Goal: Transaction & Acquisition: Purchase product/service

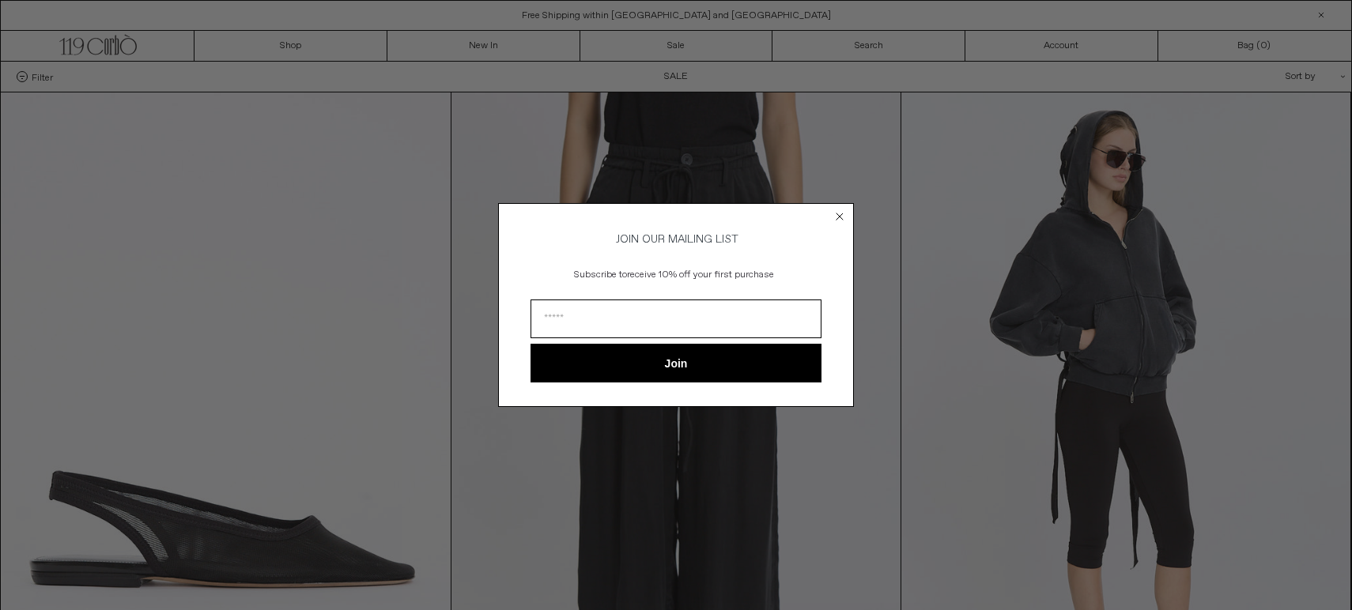
click at [837, 213] on circle "Close dialog" at bounding box center [839, 216] width 15 height 15
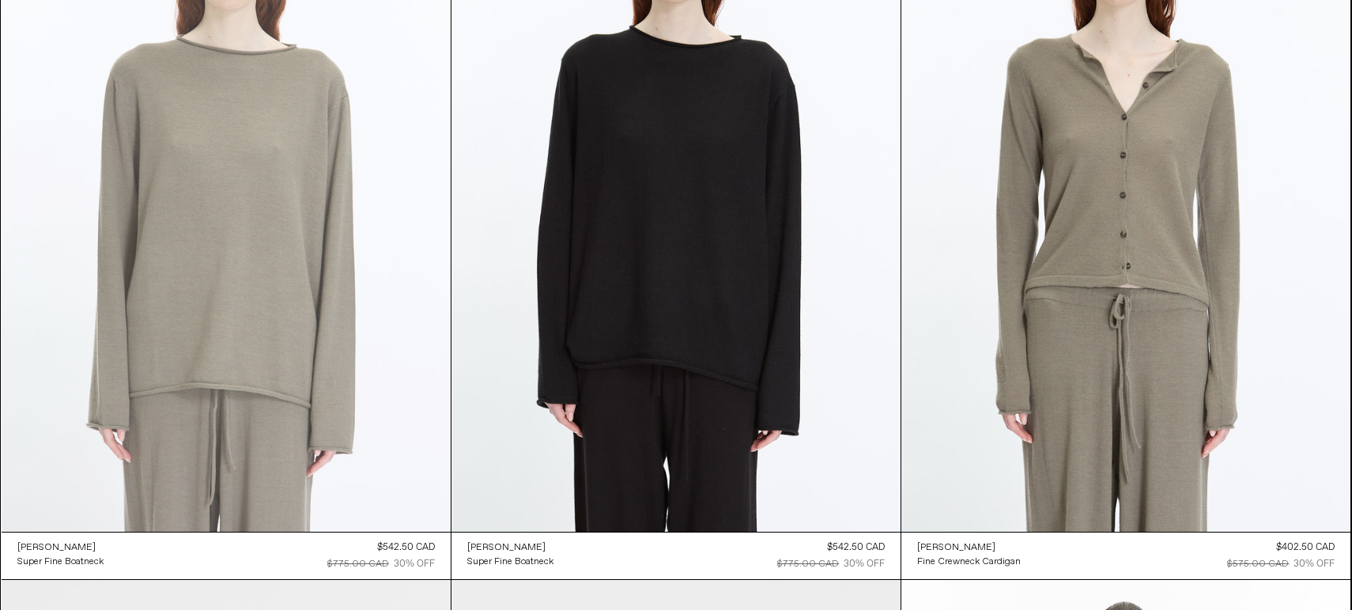
scroll to position [21187, 0]
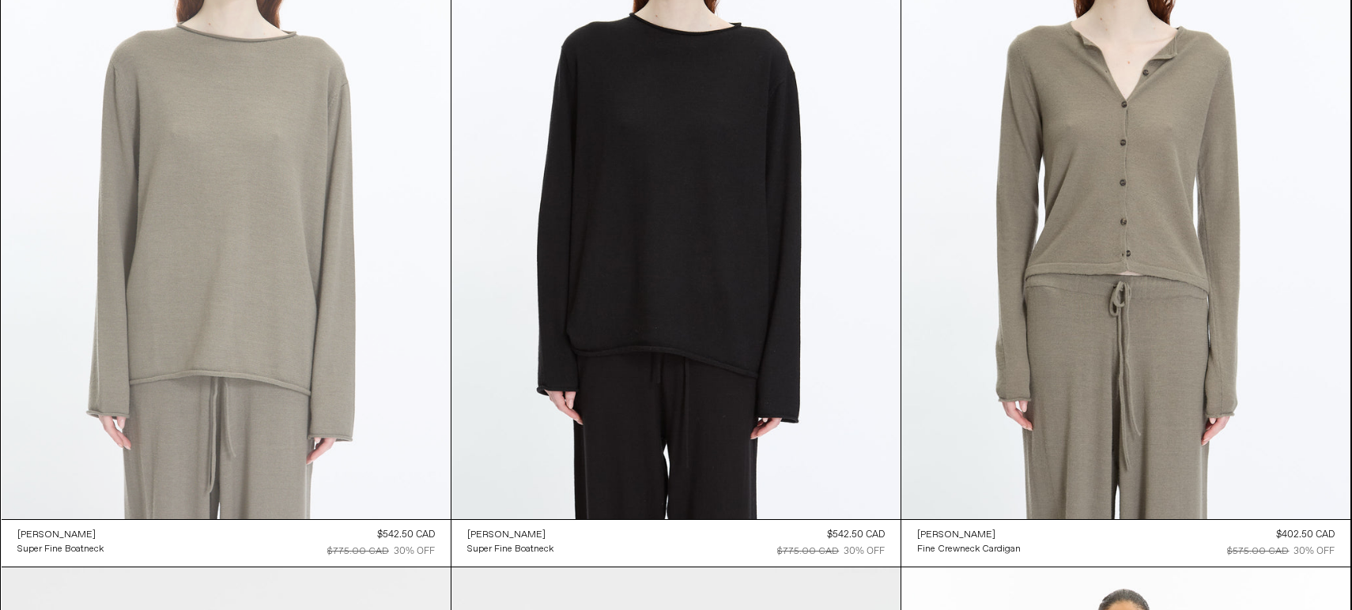
click at [423, 410] on at bounding box center [226, 181] width 449 height 673
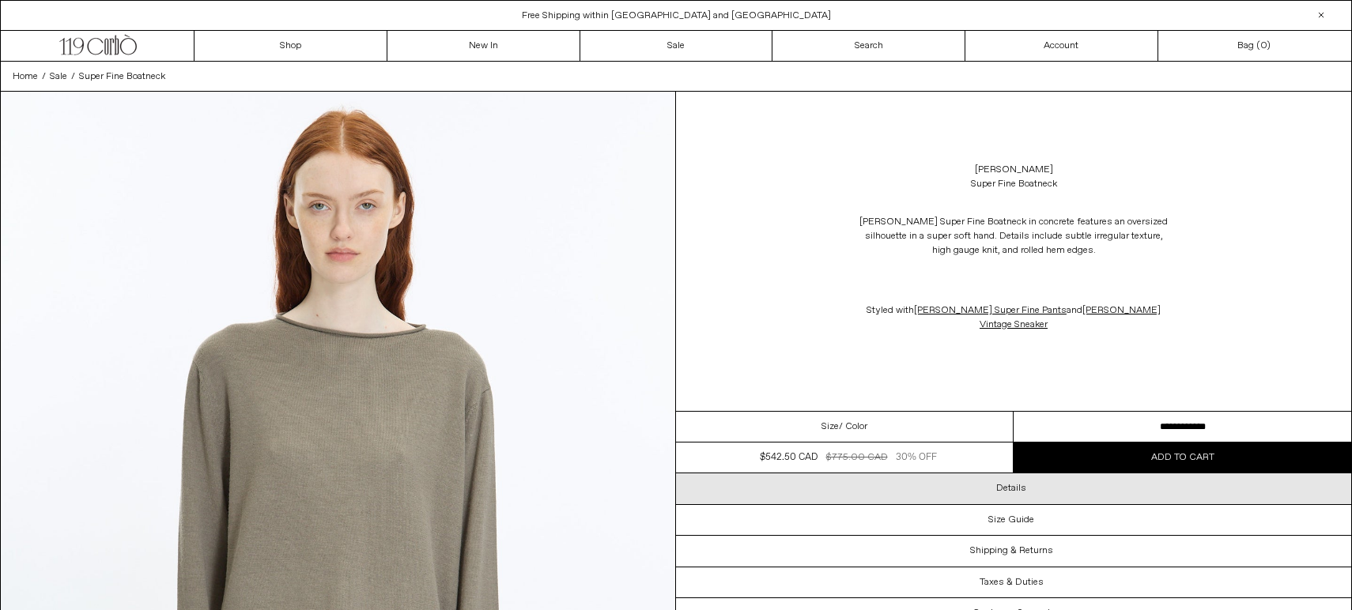
click at [884, 483] on div "Details" at bounding box center [1013, 488] width 675 height 30
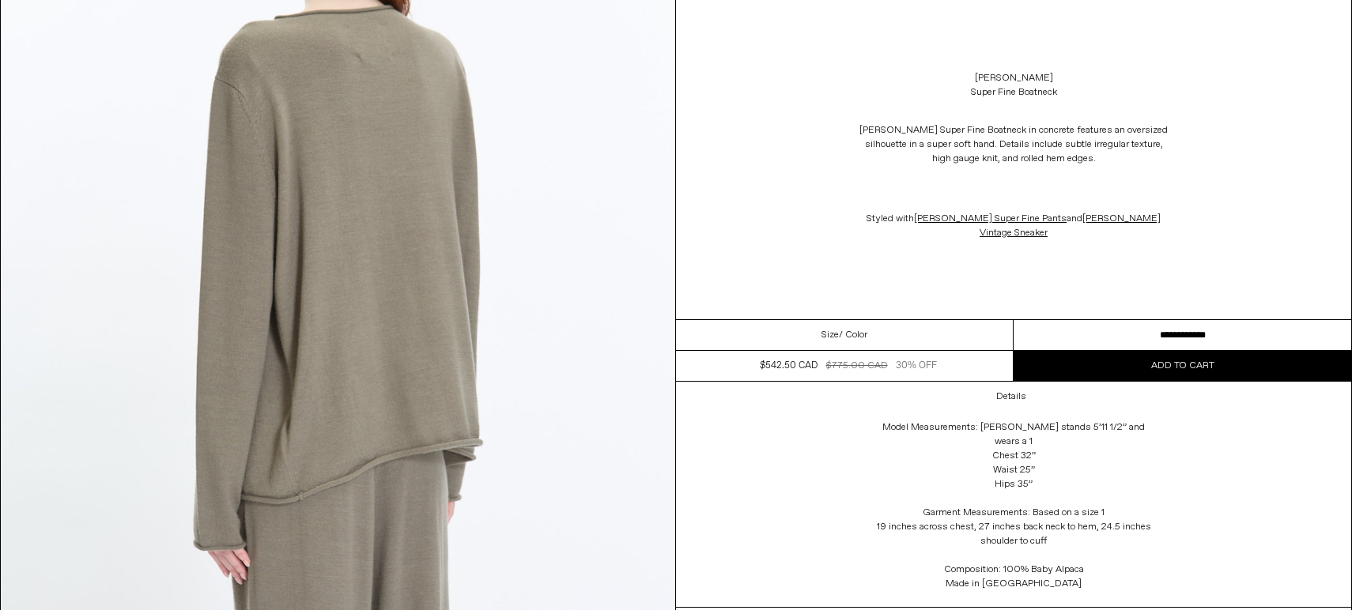
scroll to position [1997, 0]
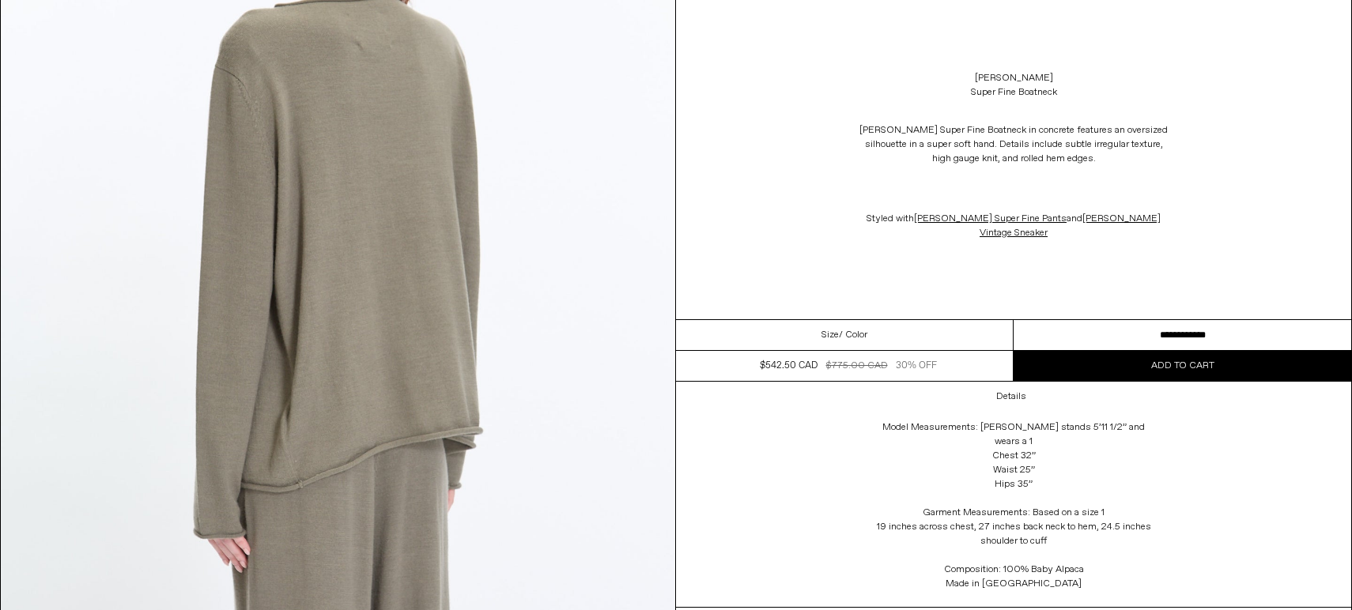
click at [925, 332] on div "Size / Color" at bounding box center [845, 335] width 338 height 31
click at [1081, 340] on select "**********" at bounding box center [1182, 335] width 338 height 31
click at [1078, 376] on button "Add to cart" at bounding box center [1182, 366] width 338 height 30
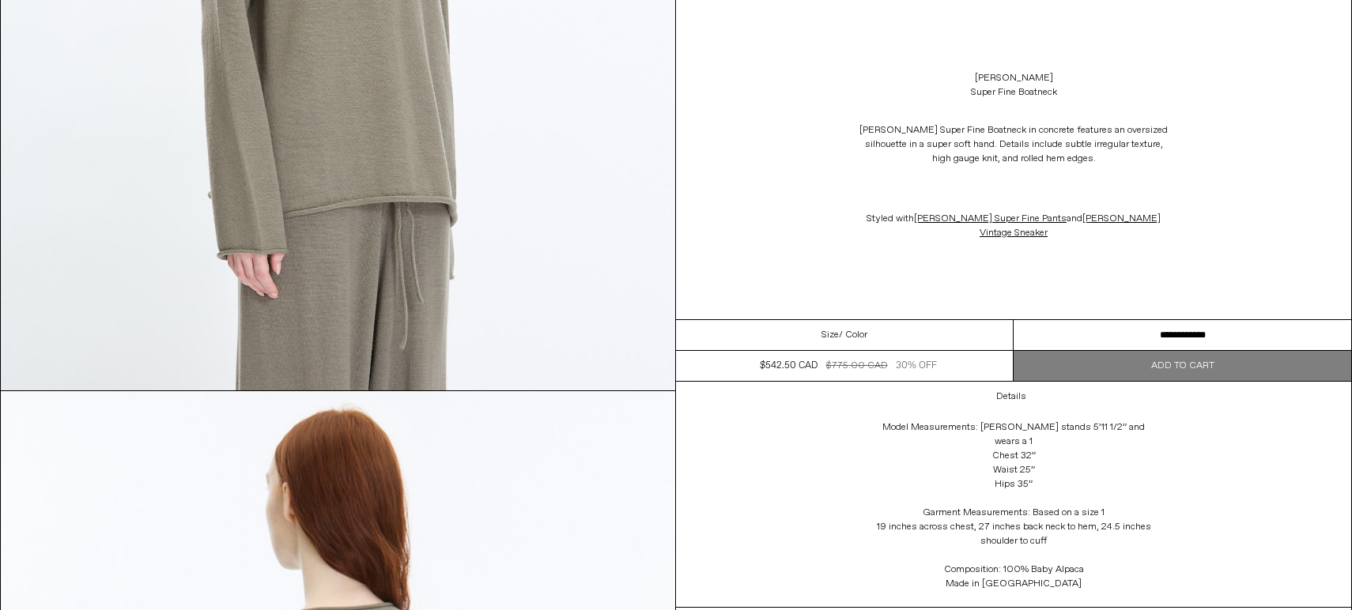
scroll to position [1045, 0]
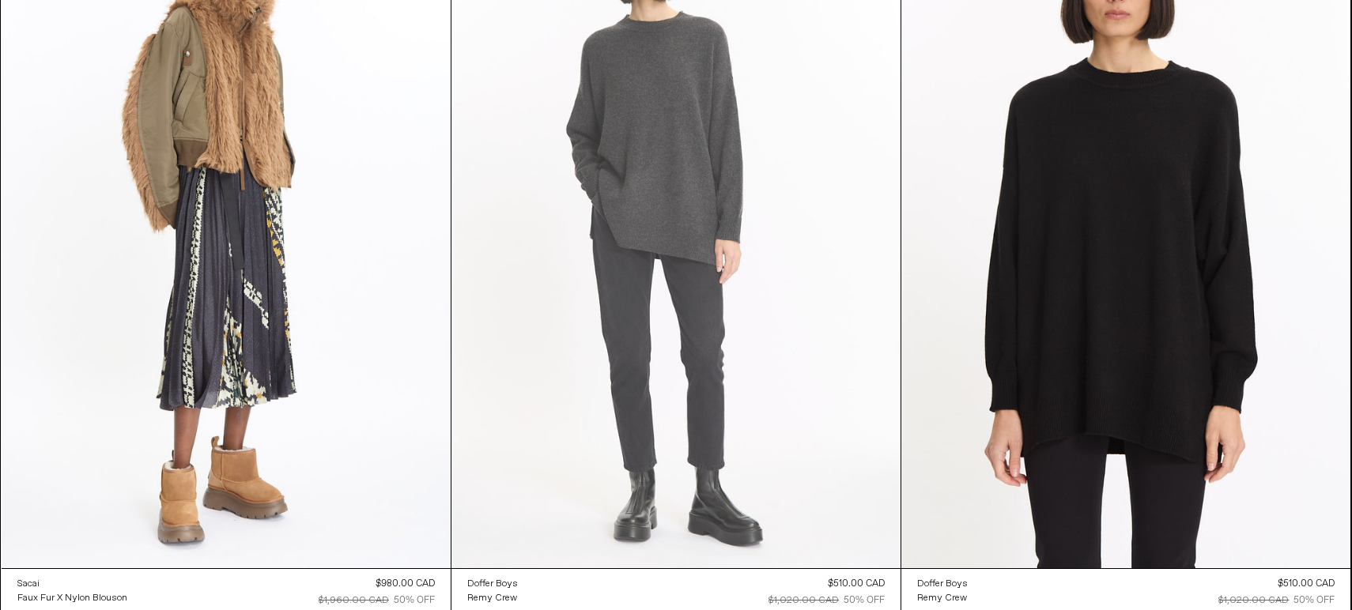
scroll to position [31244, 0]
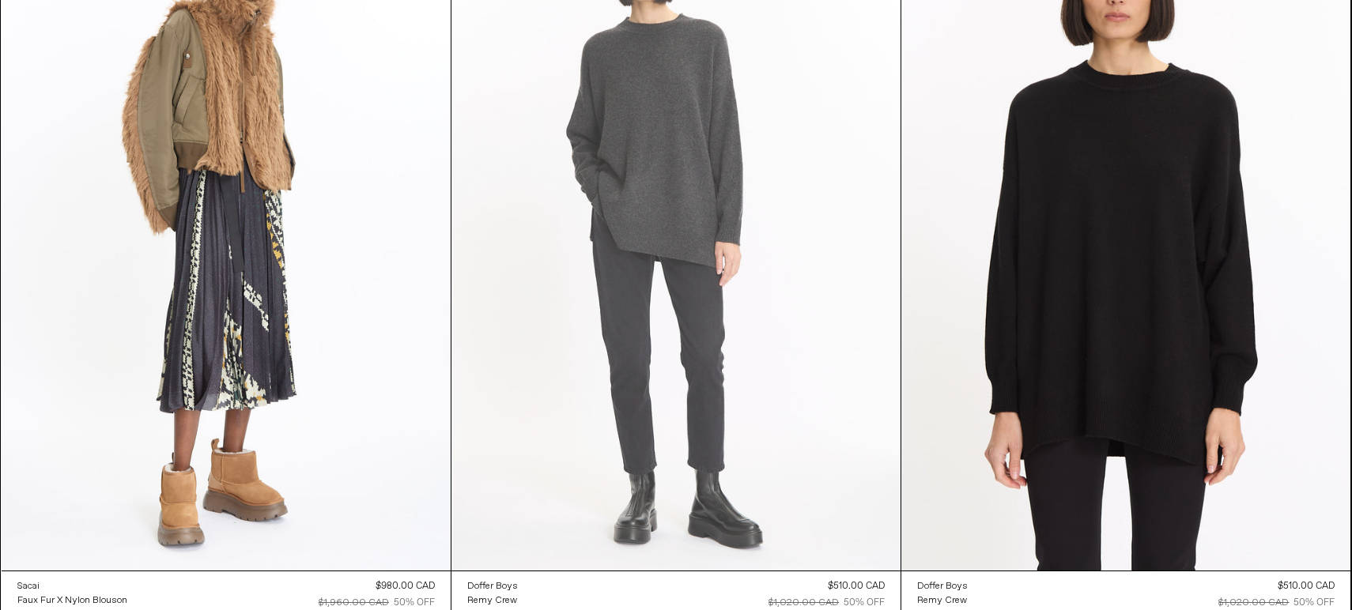
click at [659, 149] on at bounding box center [675, 233] width 449 height 673
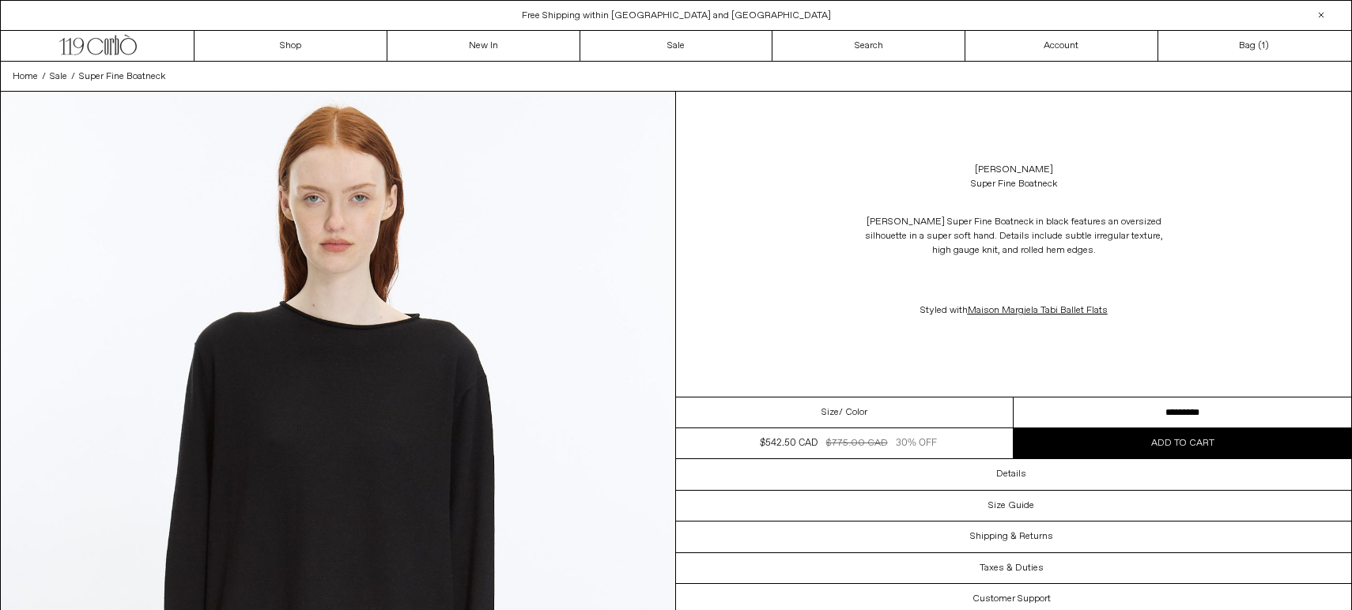
click at [902, 419] on div "Size / Color" at bounding box center [845, 413] width 338 height 31
click at [1081, 410] on select "**********" at bounding box center [1182, 413] width 338 height 31
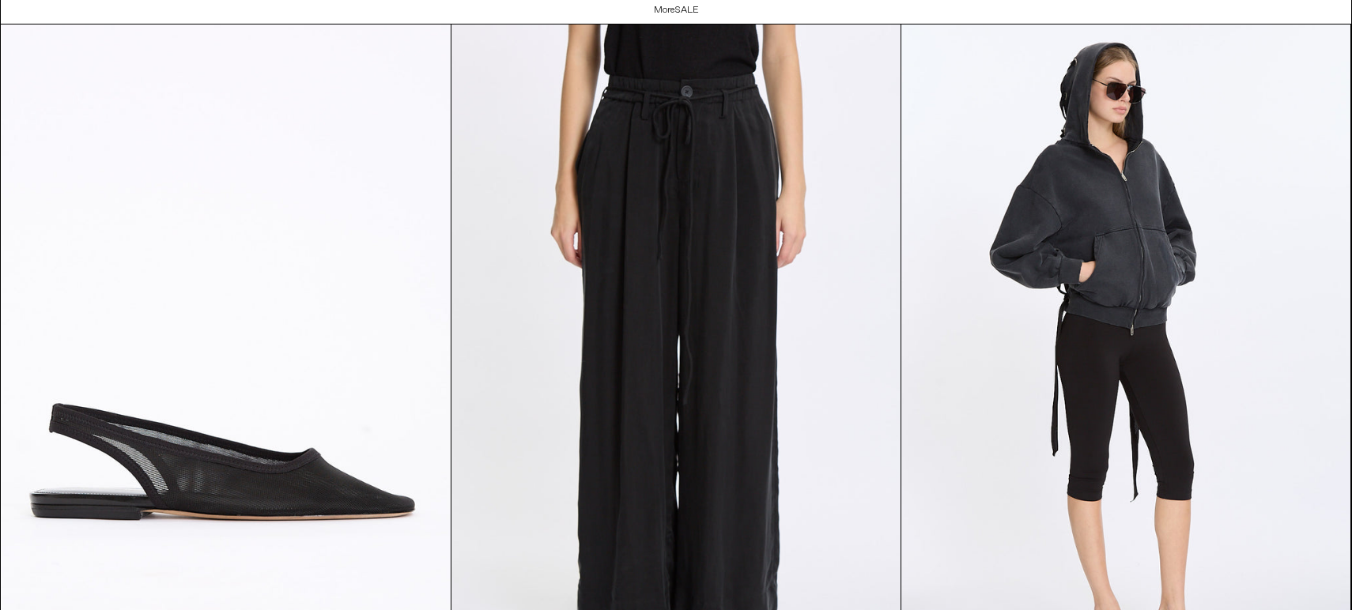
scroll to position [3480, 0]
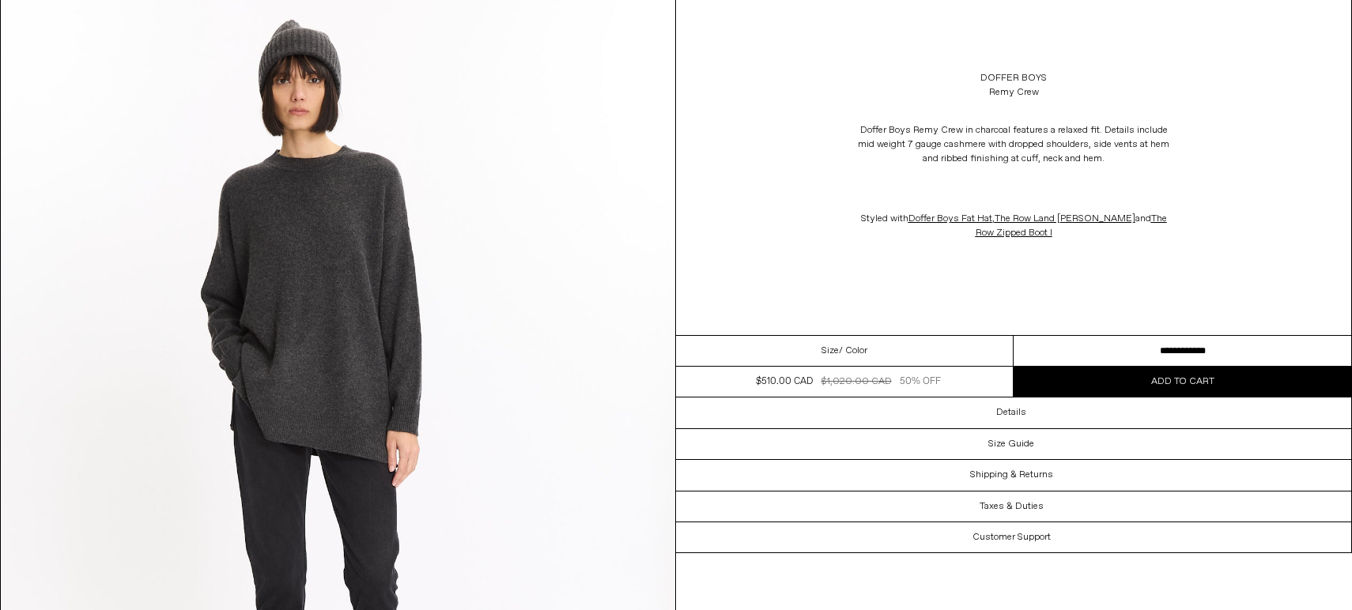
scroll to position [125, 0]
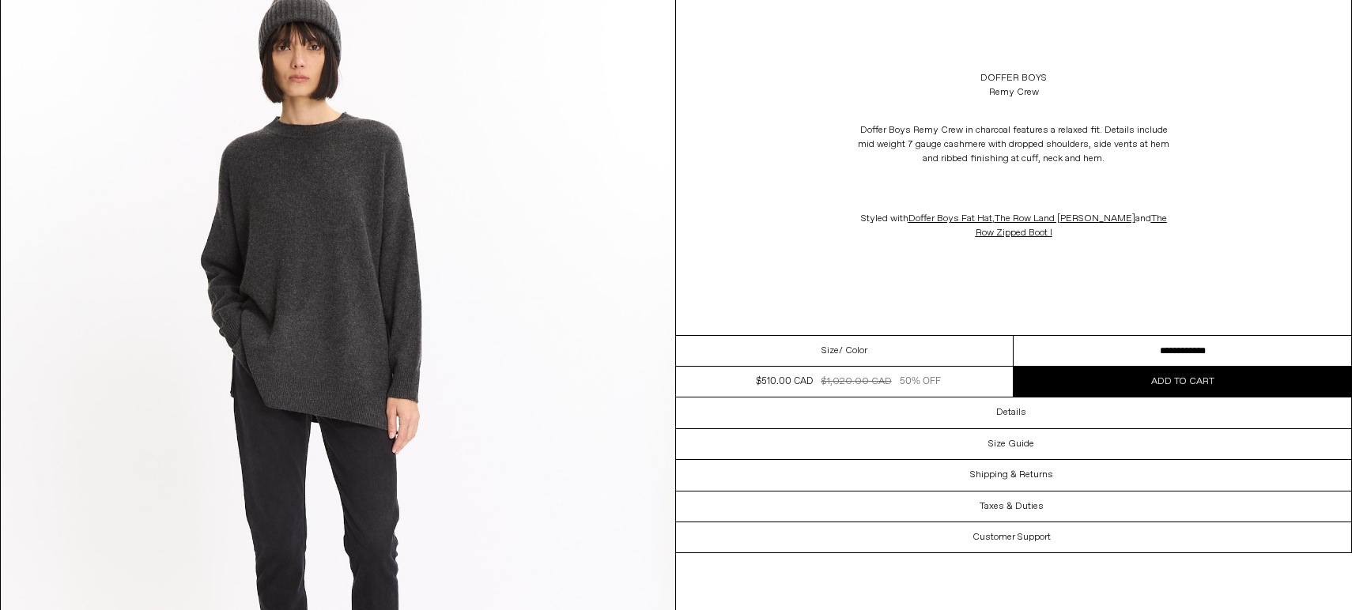
click at [843, 349] on span "/ Color" at bounding box center [853, 351] width 28 height 14
click at [1069, 345] on select "**********" at bounding box center [1182, 351] width 338 height 31
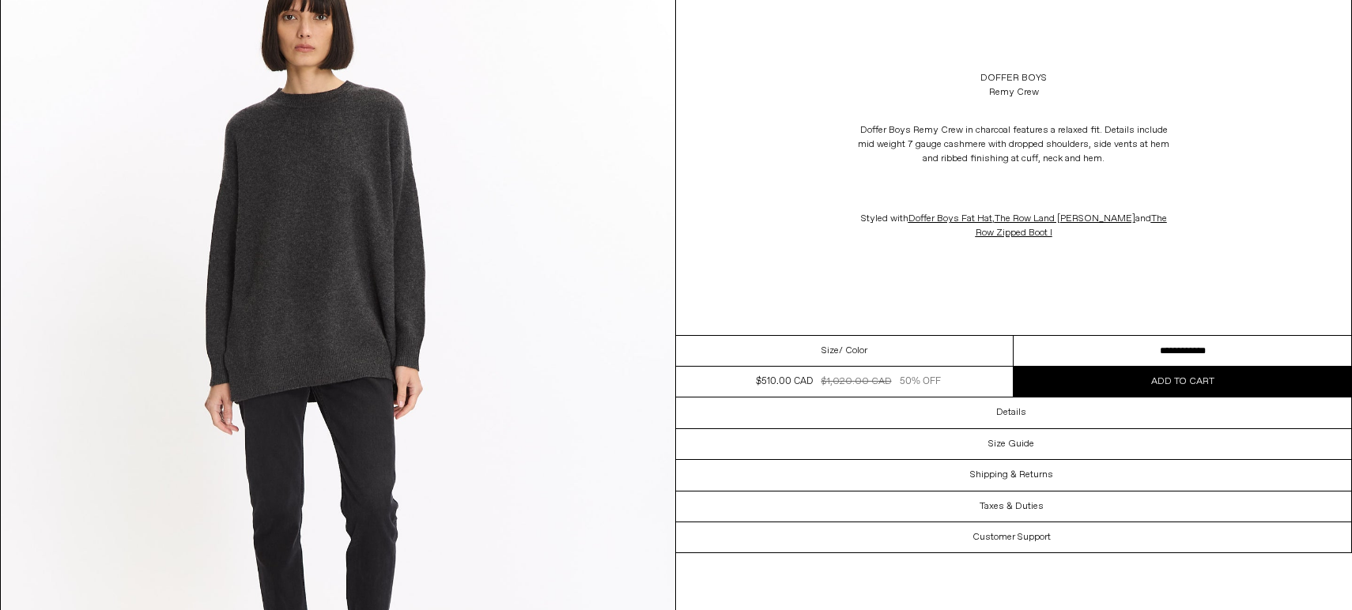
scroll to position [3532, 0]
click at [1069, 379] on button "Add to cart" at bounding box center [1182, 382] width 338 height 30
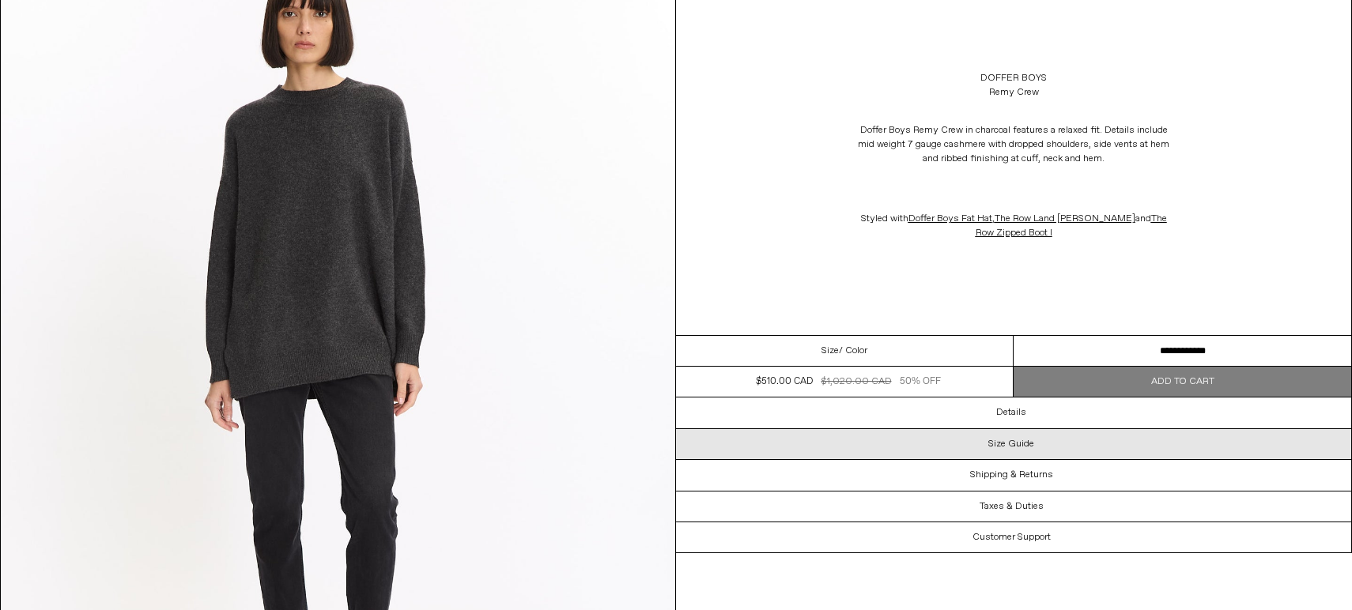
click at [912, 440] on div "Size Guide" at bounding box center [1013, 444] width 675 height 30
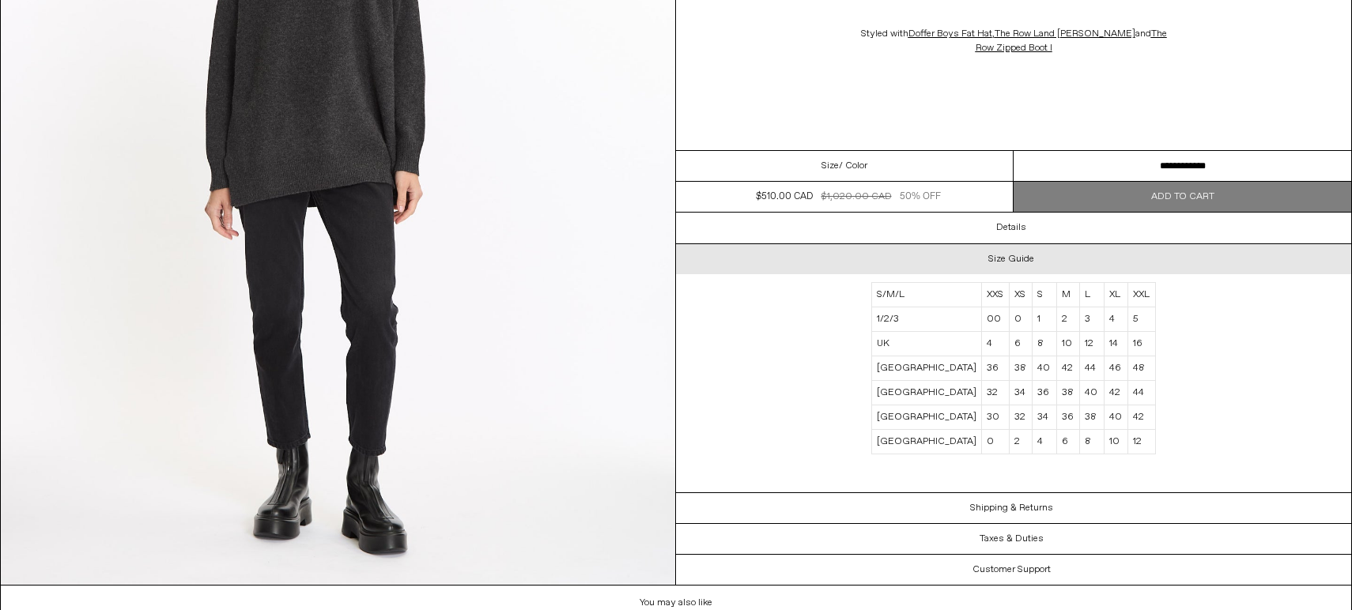
scroll to position [3703, 0]
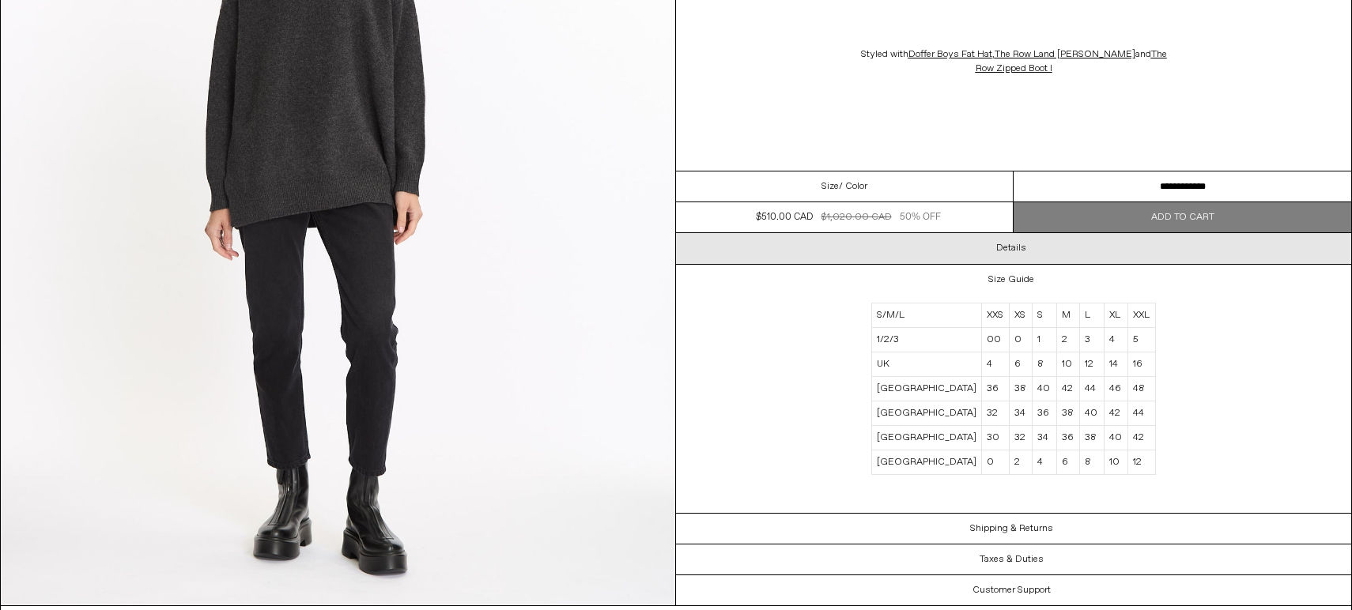
click at [947, 243] on div "Details" at bounding box center [1013, 249] width 675 height 30
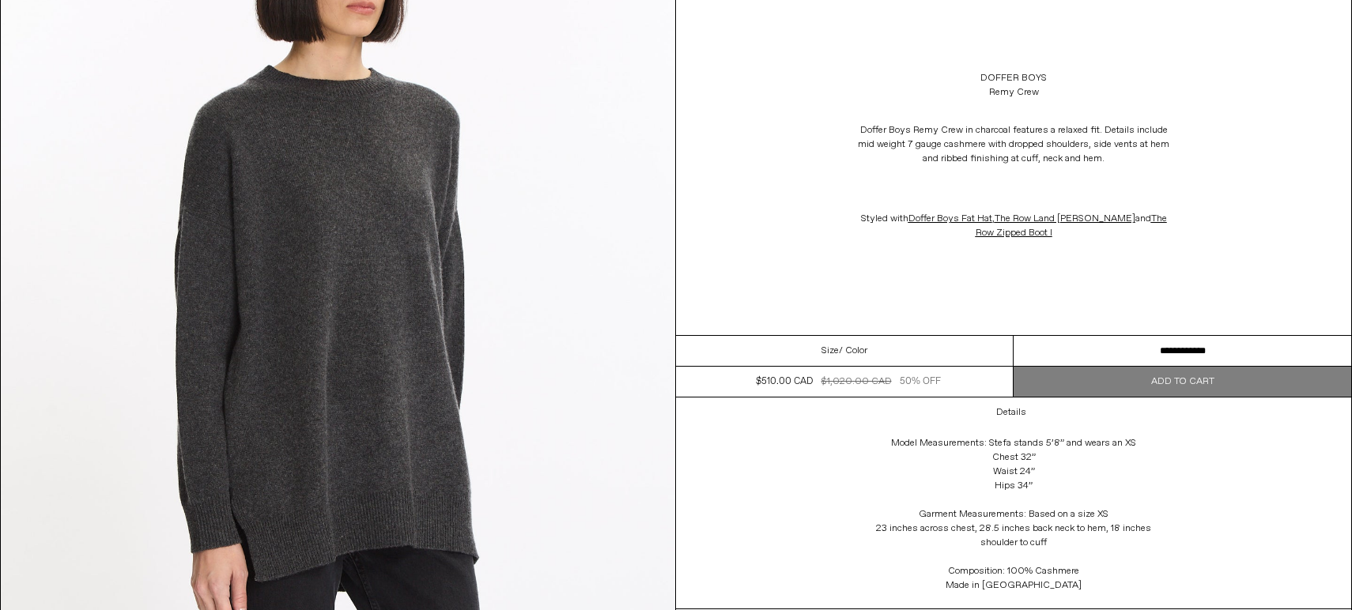
scroll to position [1873, 0]
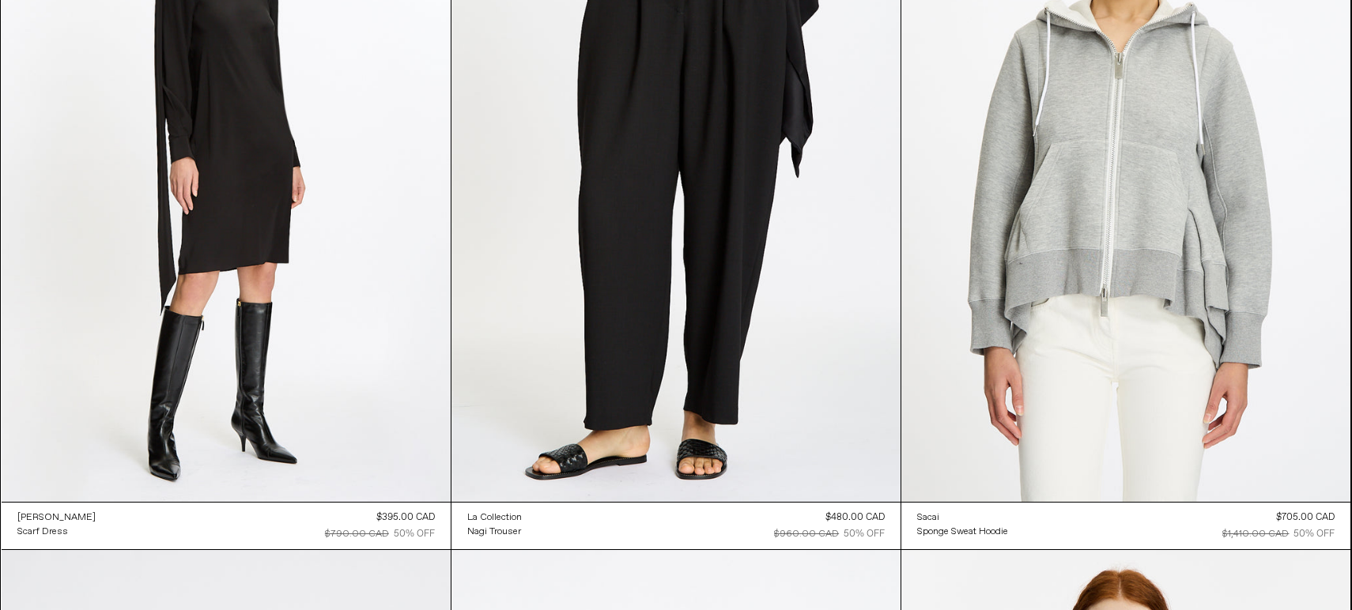
scroll to position [40674, 0]
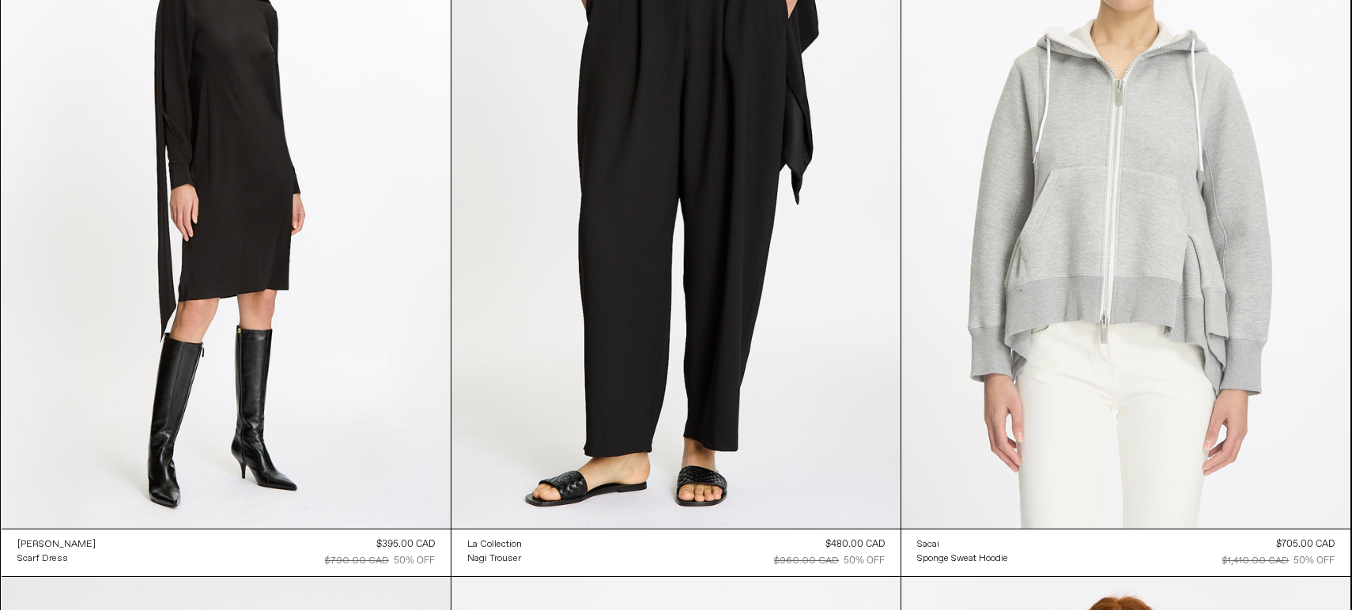
click at [1096, 286] on at bounding box center [1125, 191] width 449 height 673
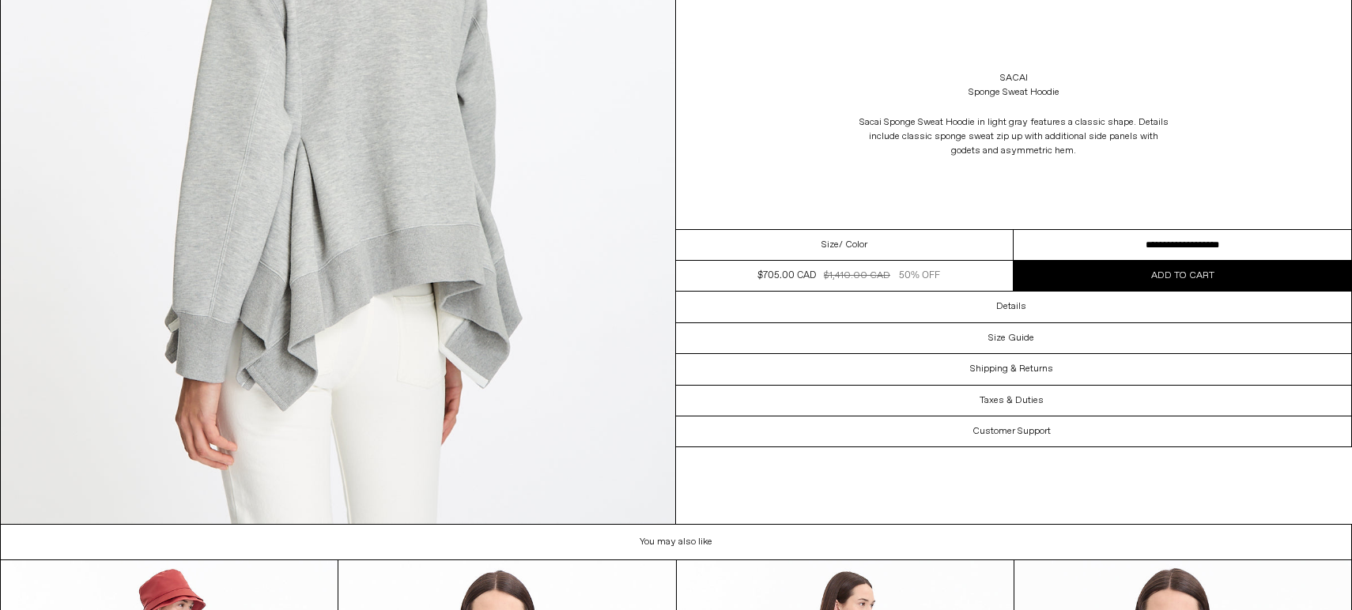
scroll to position [2945, 0]
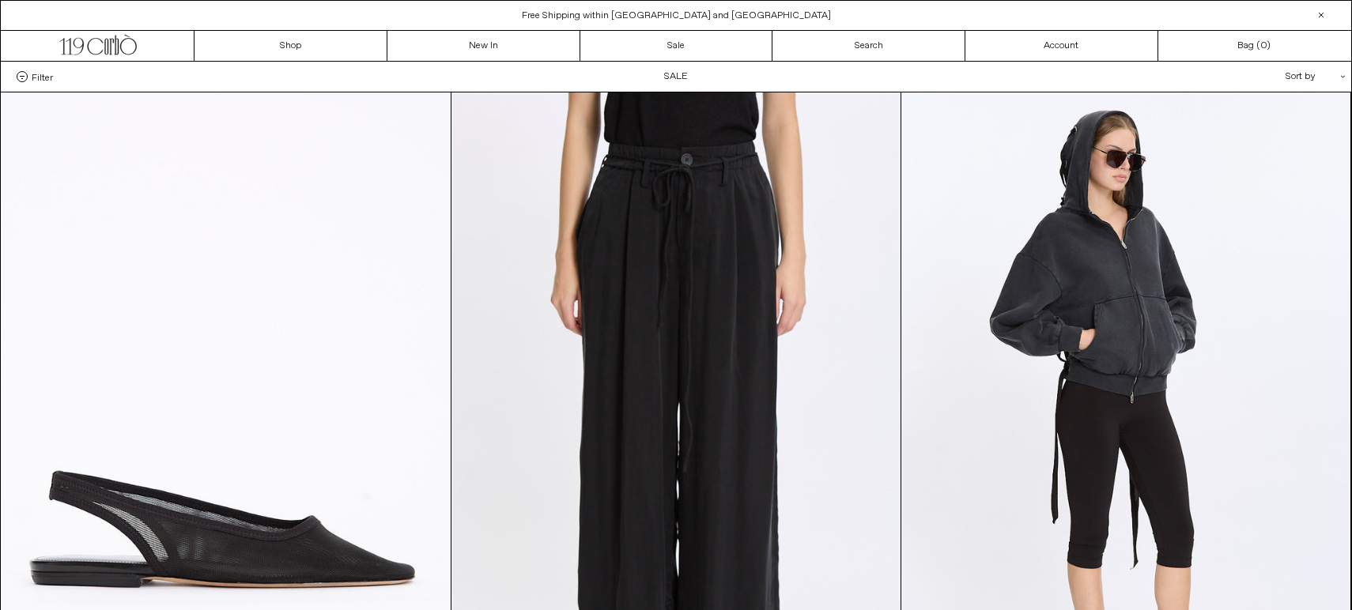
click at [41, 76] on span "Filter" at bounding box center [42, 76] width 21 height 11
click at [0, 0] on select "**********" at bounding box center [0, 0] width 0 height 0
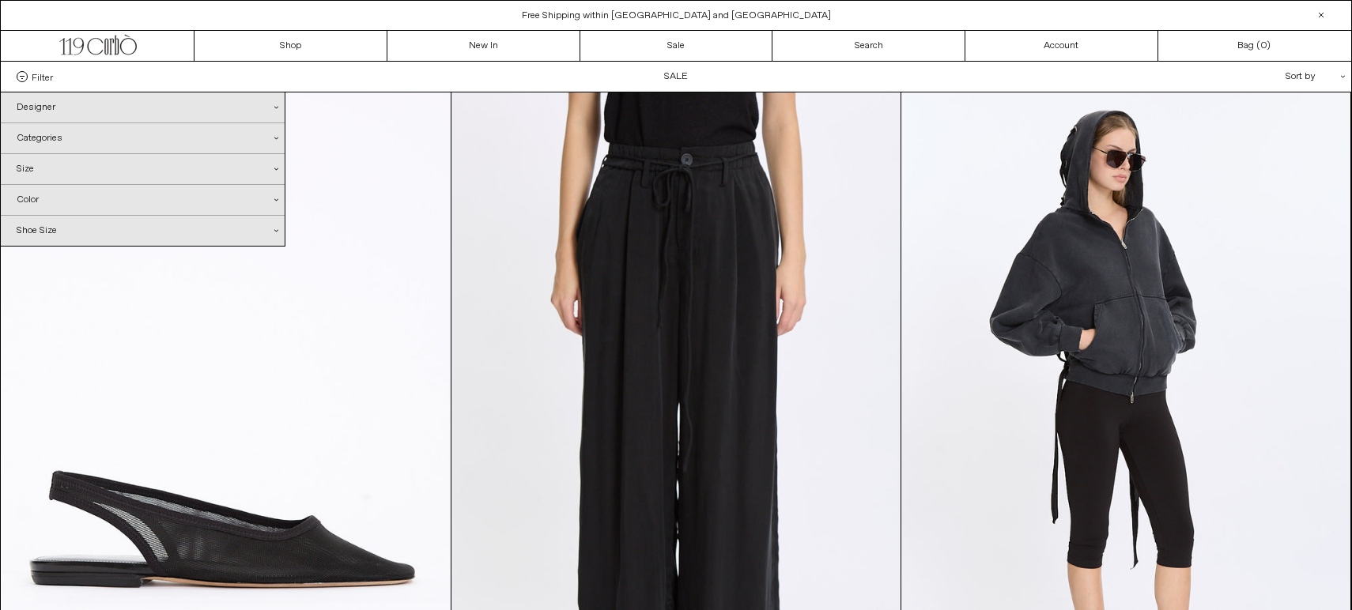
click at [47, 107] on div "Designer .cls-1{fill:#231f20}" at bounding box center [143, 107] width 284 height 30
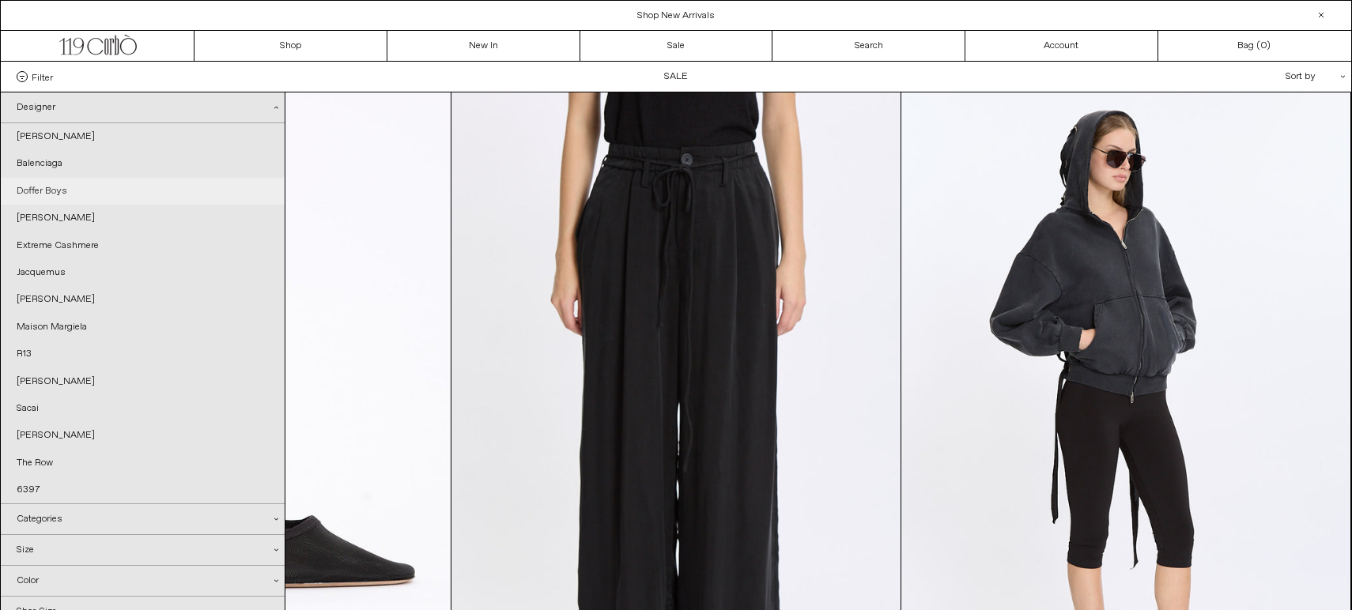
click at [90, 188] on link "Doffer Boys" at bounding box center [143, 191] width 284 height 27
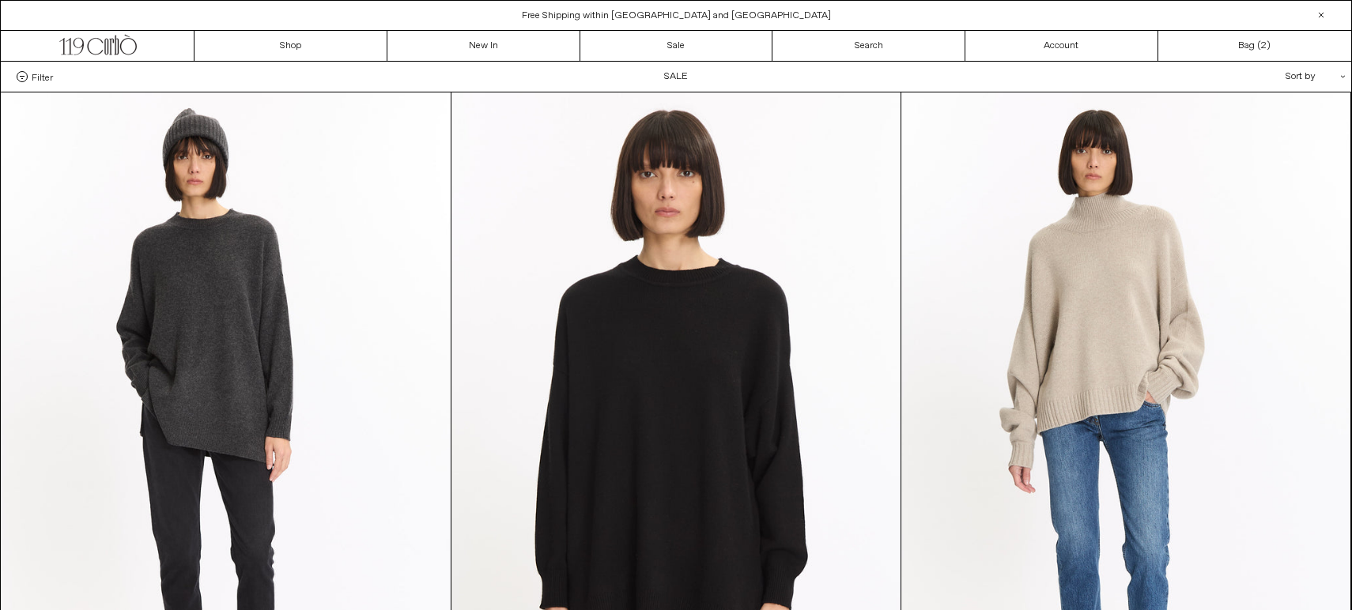
click at [28, 79] on label "Filter" at bounding box center [35, 76] width 36 height 11
click at [0, 0] on select "**********" at bounding box center [0, 0] width 0 height 0
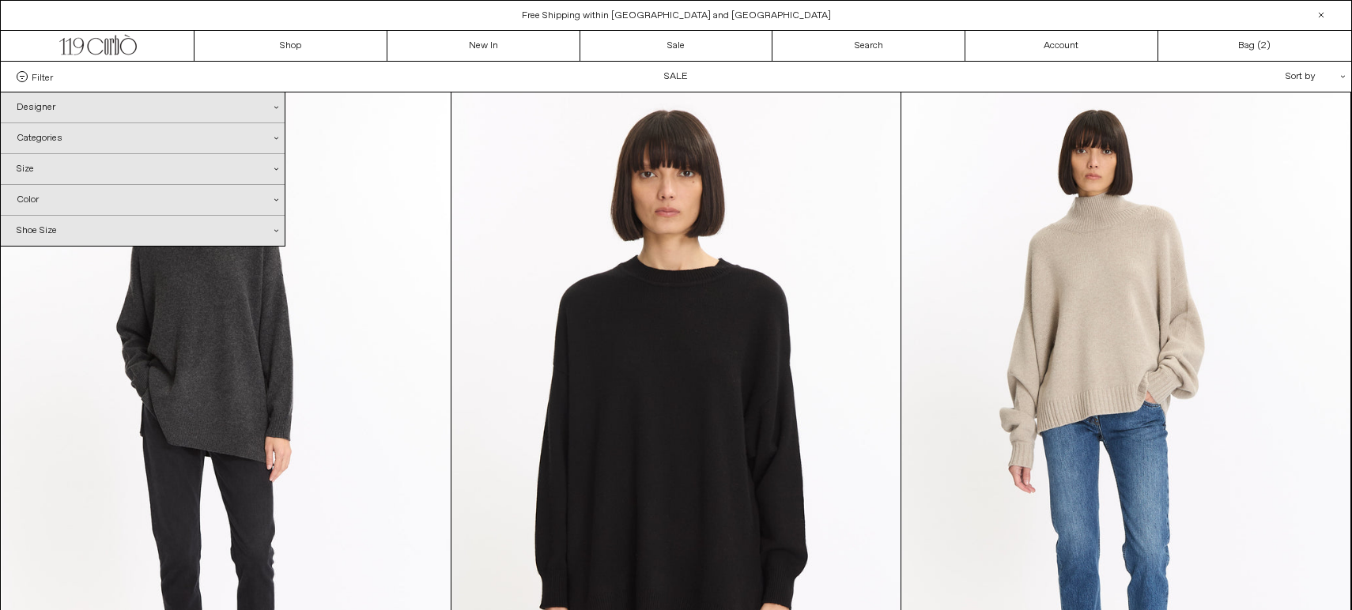
click at [41, 111] on div "Designer .cls-1{fill:#231f20}" at bounding box center [143, 107] width 284 height 30
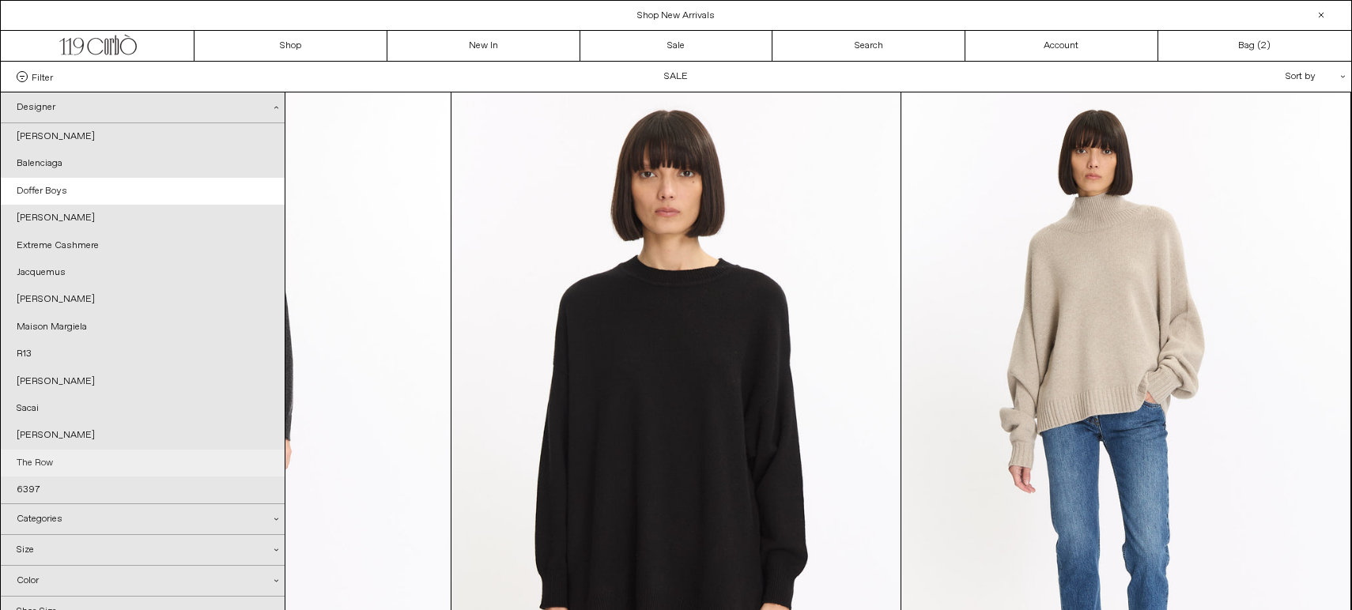
click at [44, 457] on link "The Row" at bounding box center [143, 463] width 284 height 27
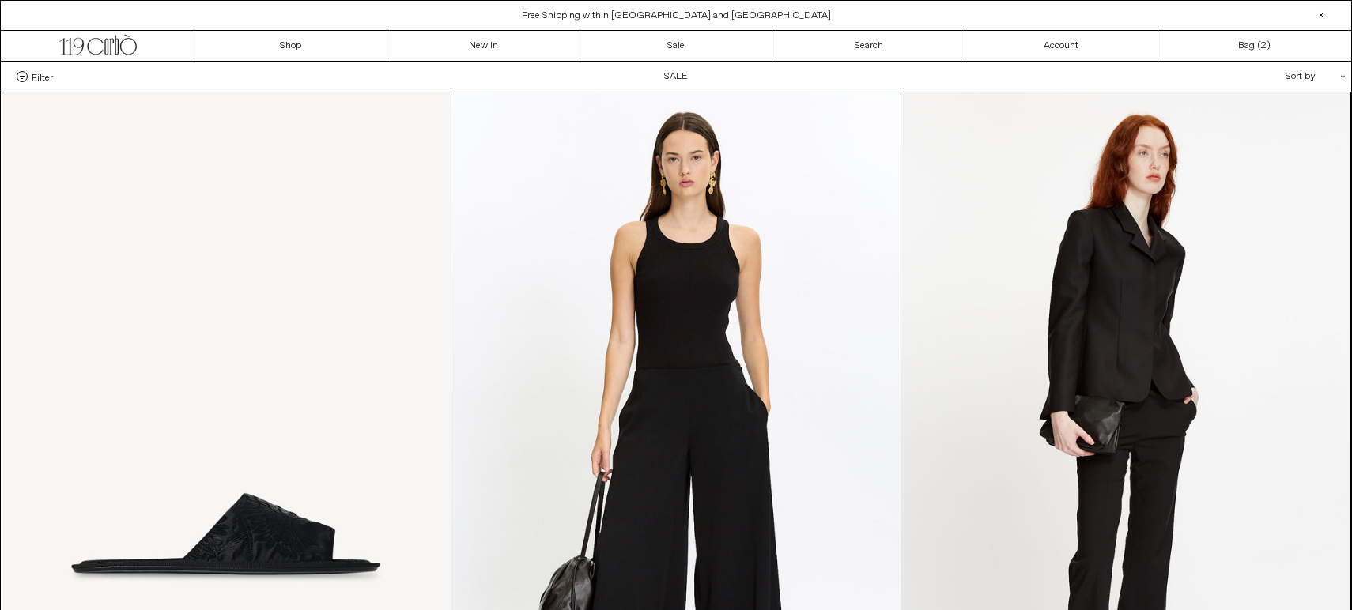
click at [36, 82] on span "Filter" at bounding box center [42, 76] width 21 height 11
click at [0, 0] on select "**********" at bounding box center [0, 0] width 0 height 0
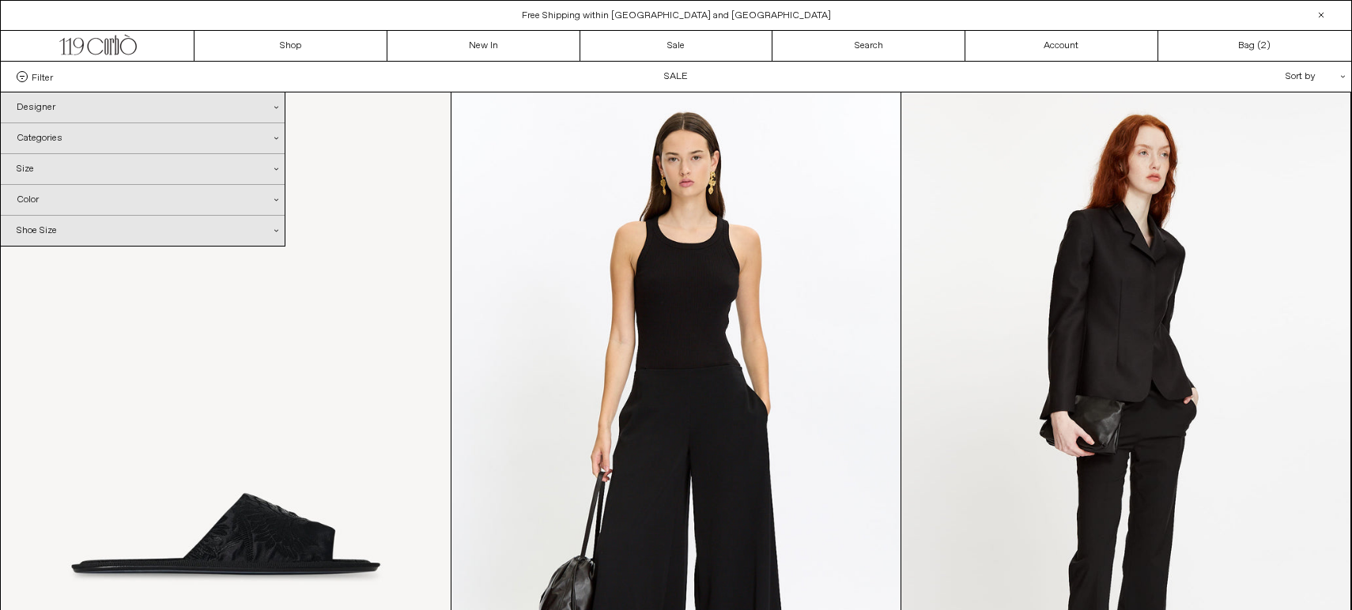
click at [39, 109] on div "Designer .cls-1{fill:#231f20}" at bounding box center [143, 107] width 284 height 30
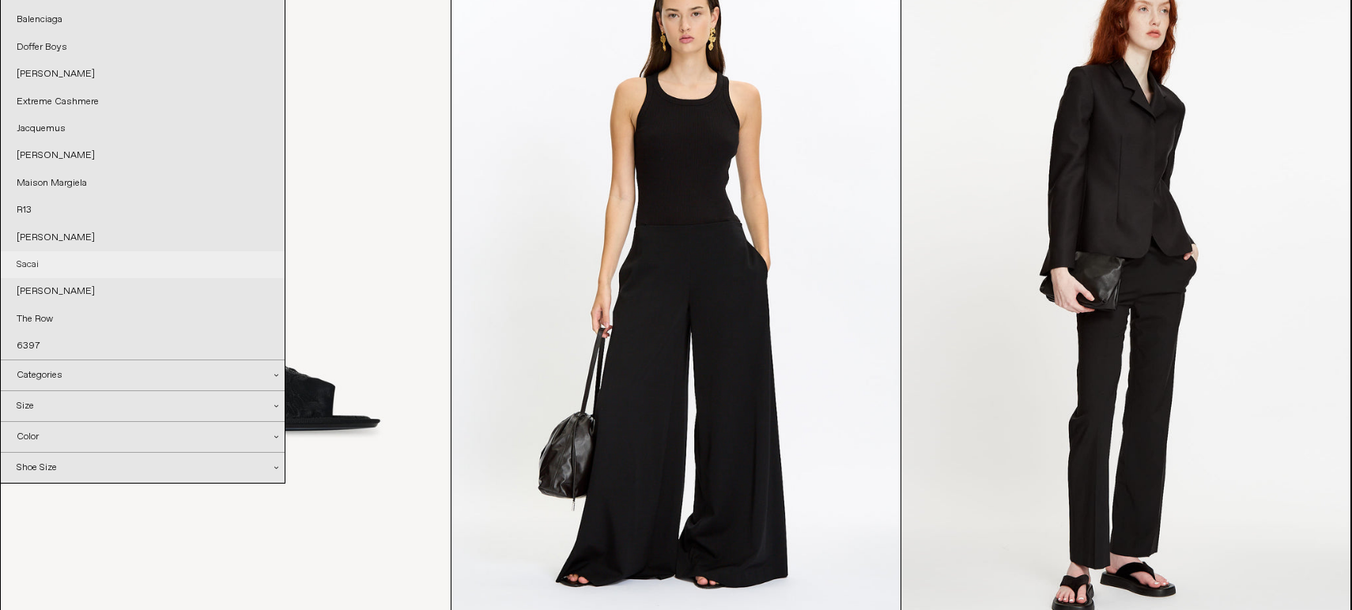
scroll to position [156, 0]
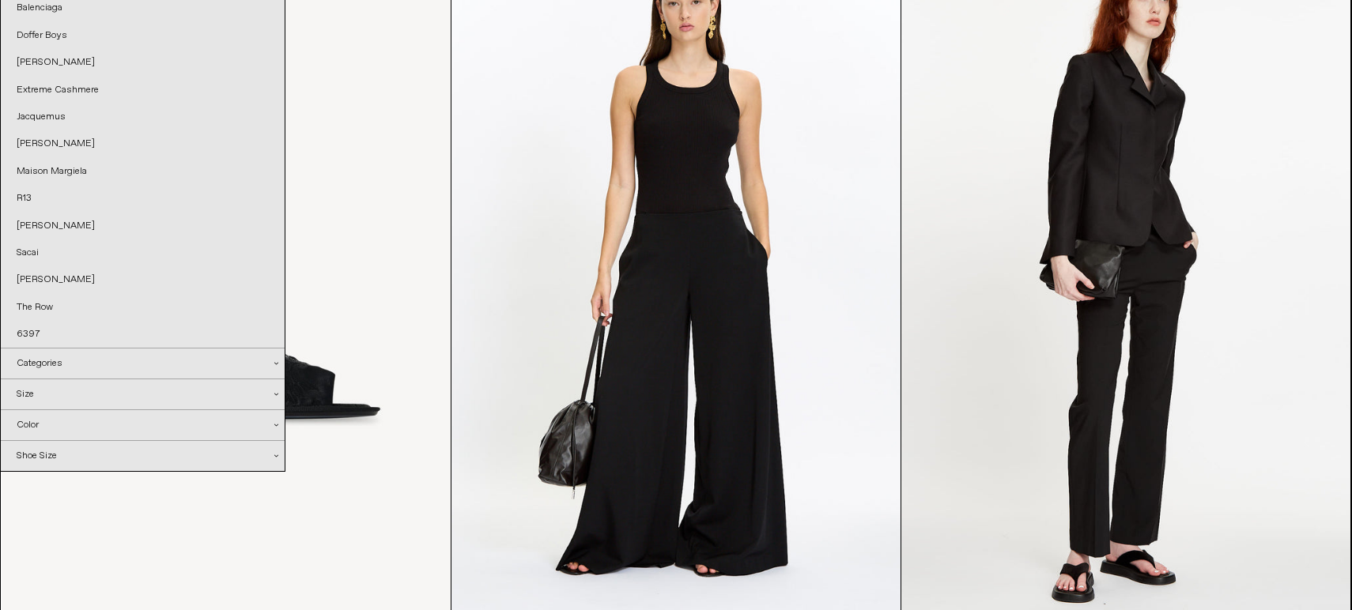
click at [70, 368] on div "Categories .cls-1{fill:#231f20}" at bounding box center [143, 364] width 284 height 30
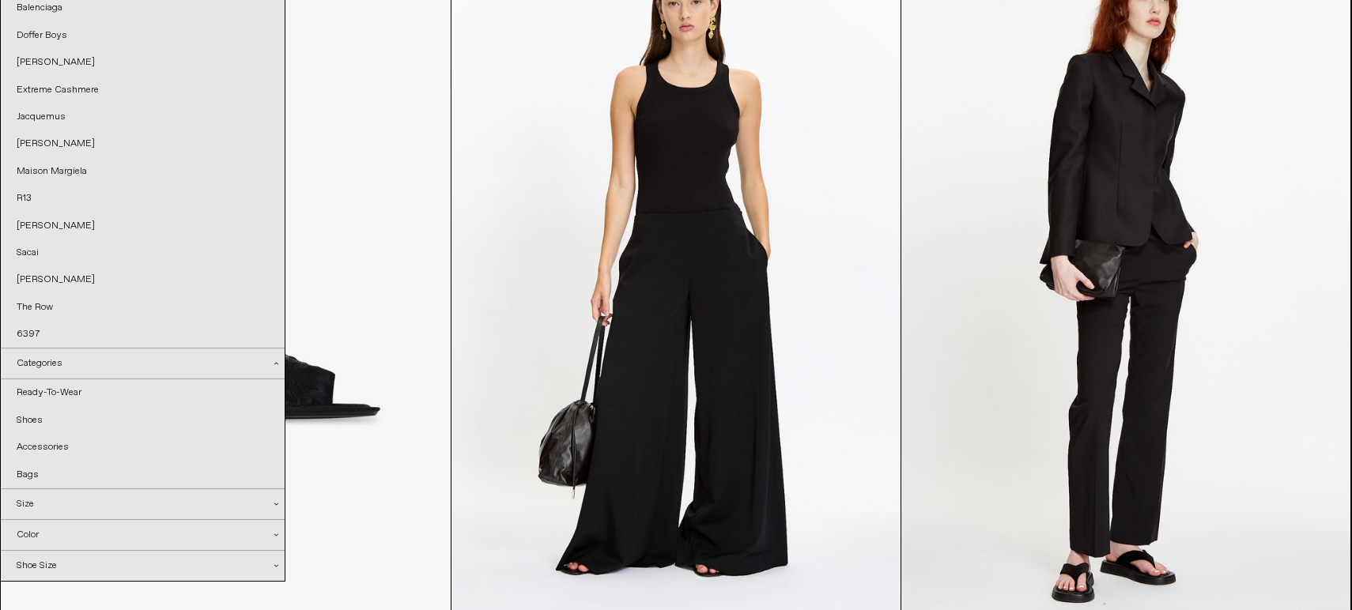
click at [65, 497] on div "Size .cls-1{fill:#231f20}" at bounding box center [143, 504] width 284 height 30
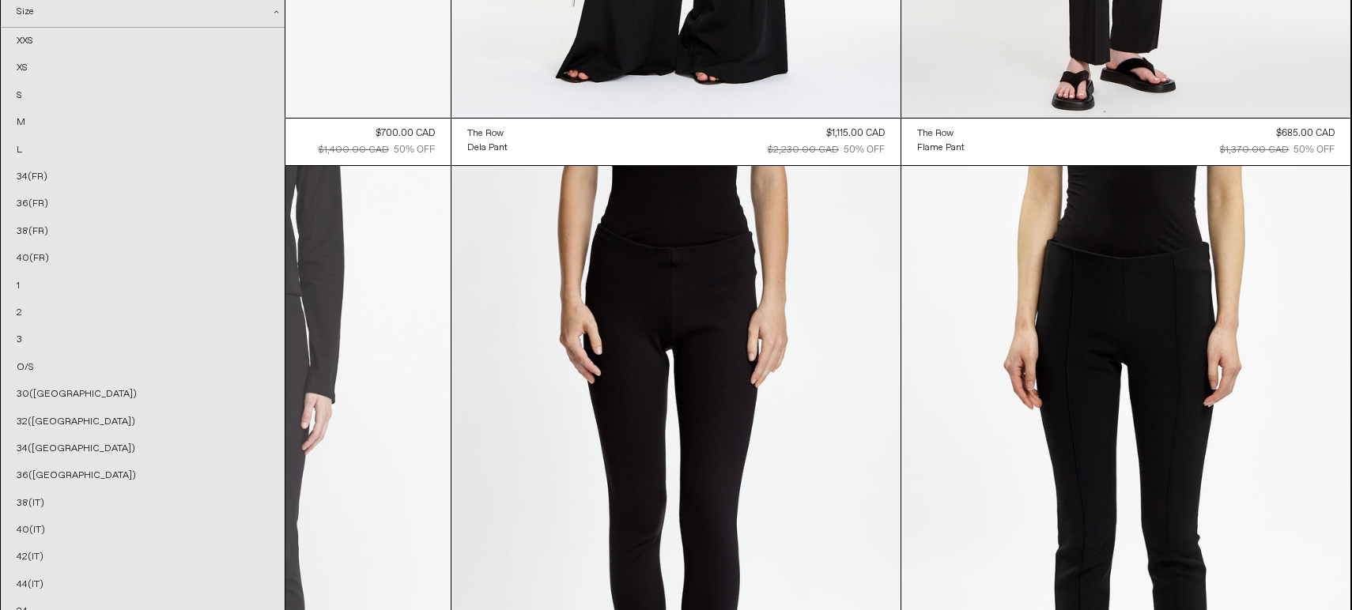
scroll to position [0, 0]
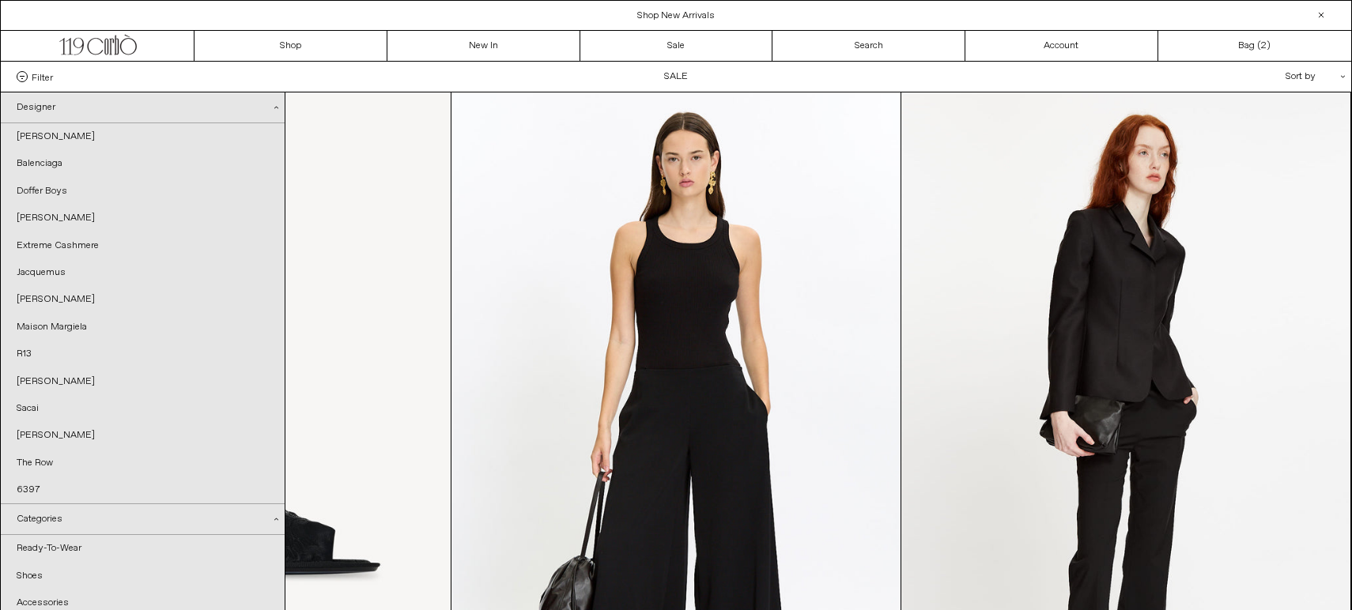
click at [780, 78] on div "Filter Designer .cls-1{fill:#231f20} Ann Demeulemeester Balenciaga Doffer Boys" at bounding box center [676, 77] width 1350 height 30
click at [1196, 40] on link "Bag ( 2 )" at bounding box center [1254, 46] width 193 height 30
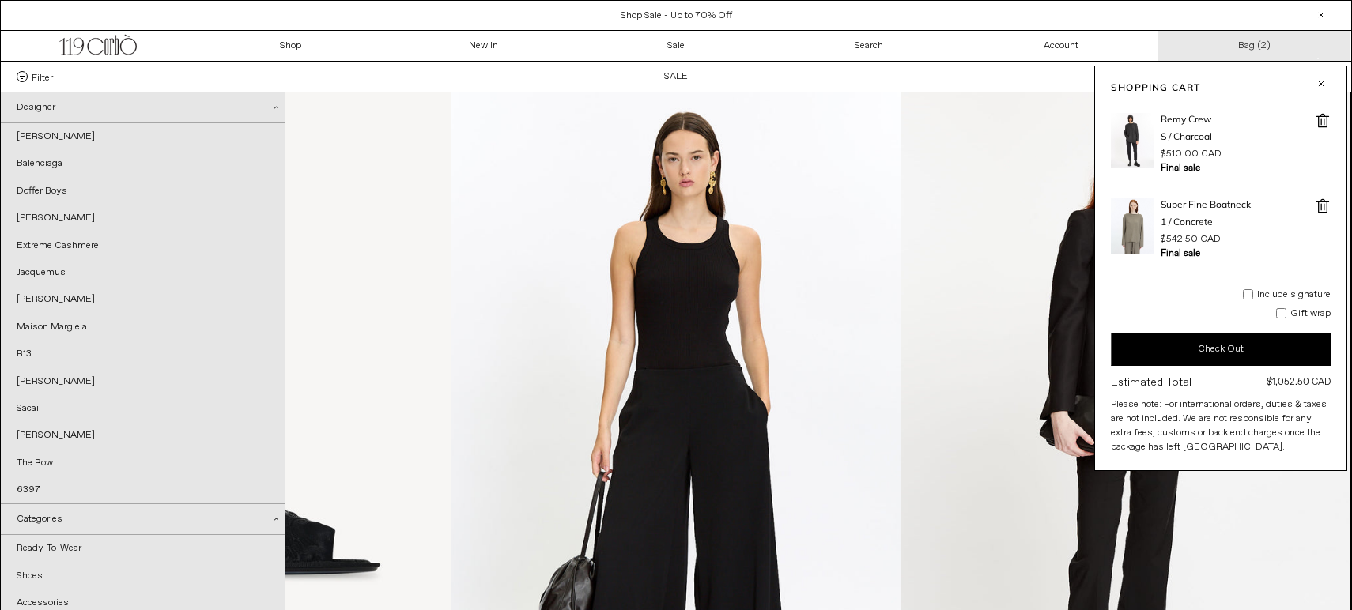
click at [1207, 51] on link "Bag ( 2 )" at bounding box center [1254, 46] width 193 height 30
click at [1257, 353] on button "Check Out" at bounding box center [1221, 349] width 220 height 33
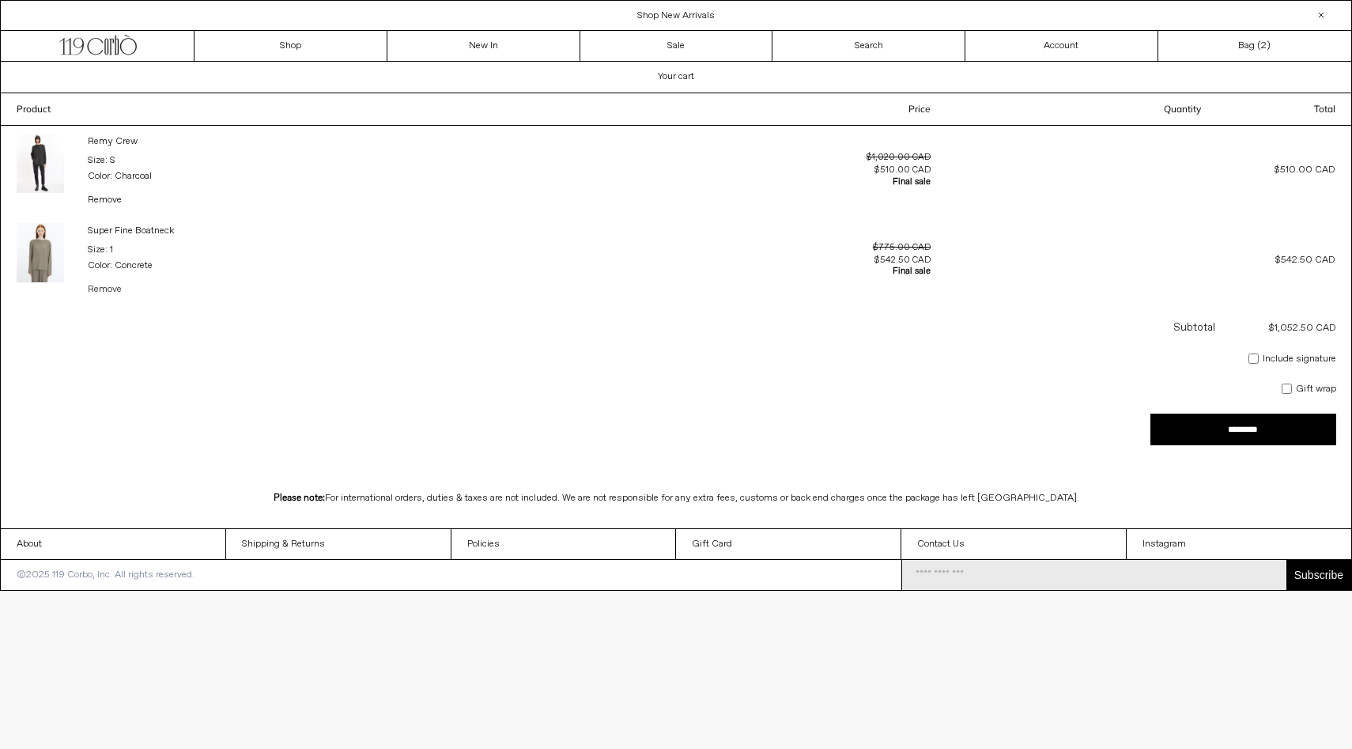
click at [114, 289] on link "Remove" at bounding box center [105, 289] width 34 height 13
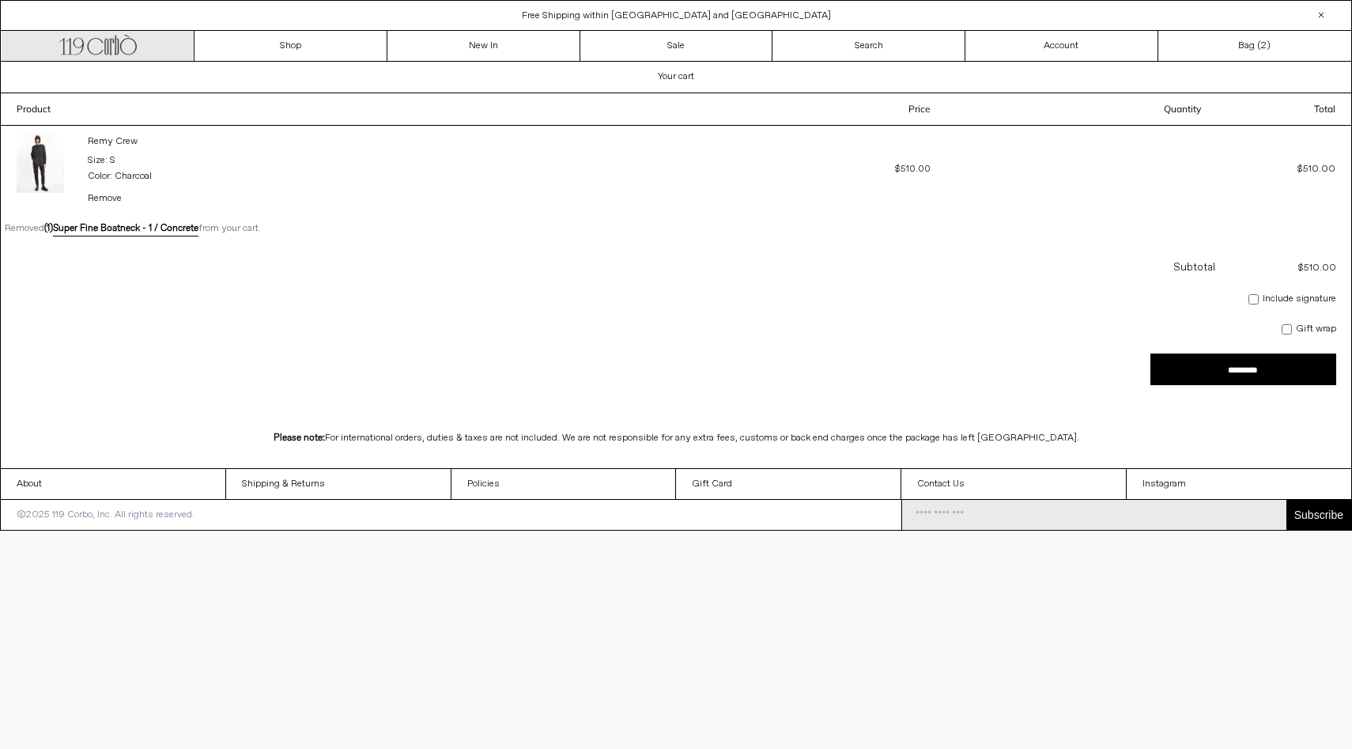
click at [85, 48] on icon ".cls-1, .cls-2 { fill: #231f20; stroke: #231f20; stroke-miterlimit: 10; stroke-…" at bounding box center [97, 43] width 77 height 23
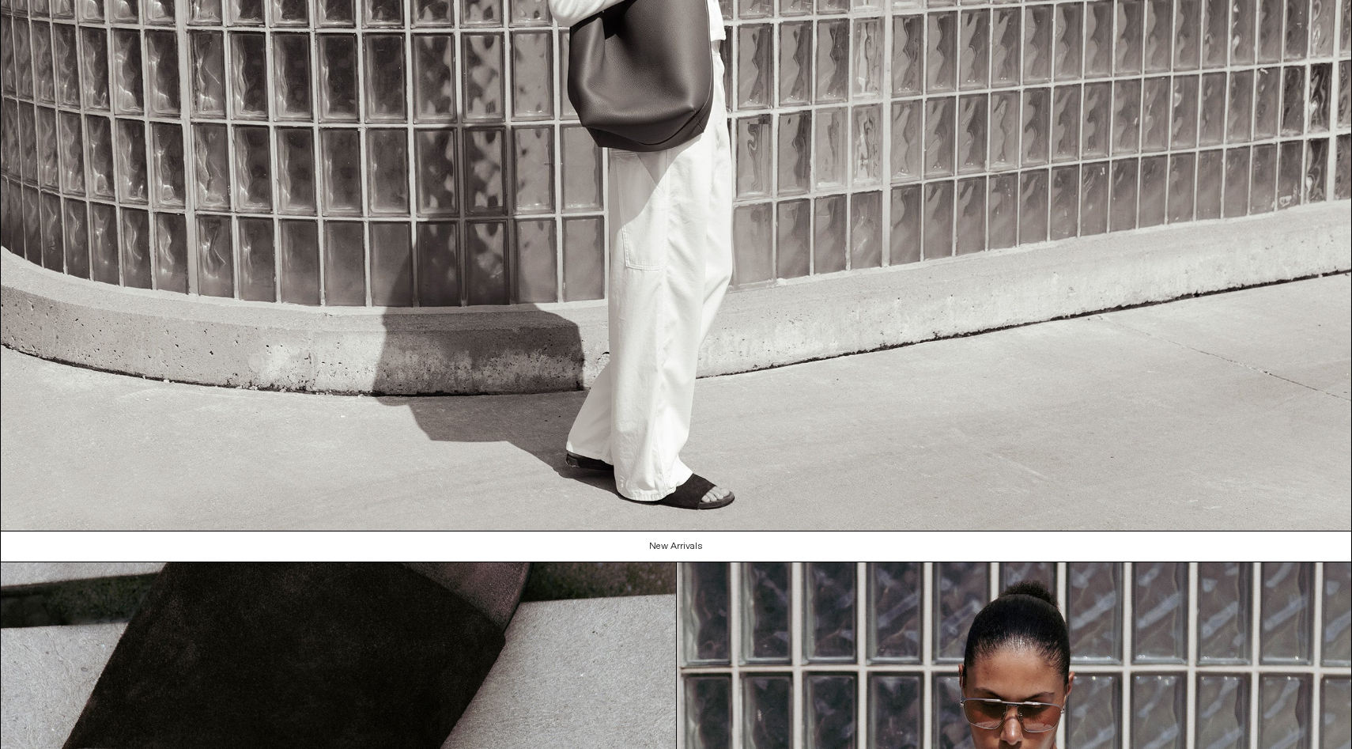
scroll to position [1321, 0]
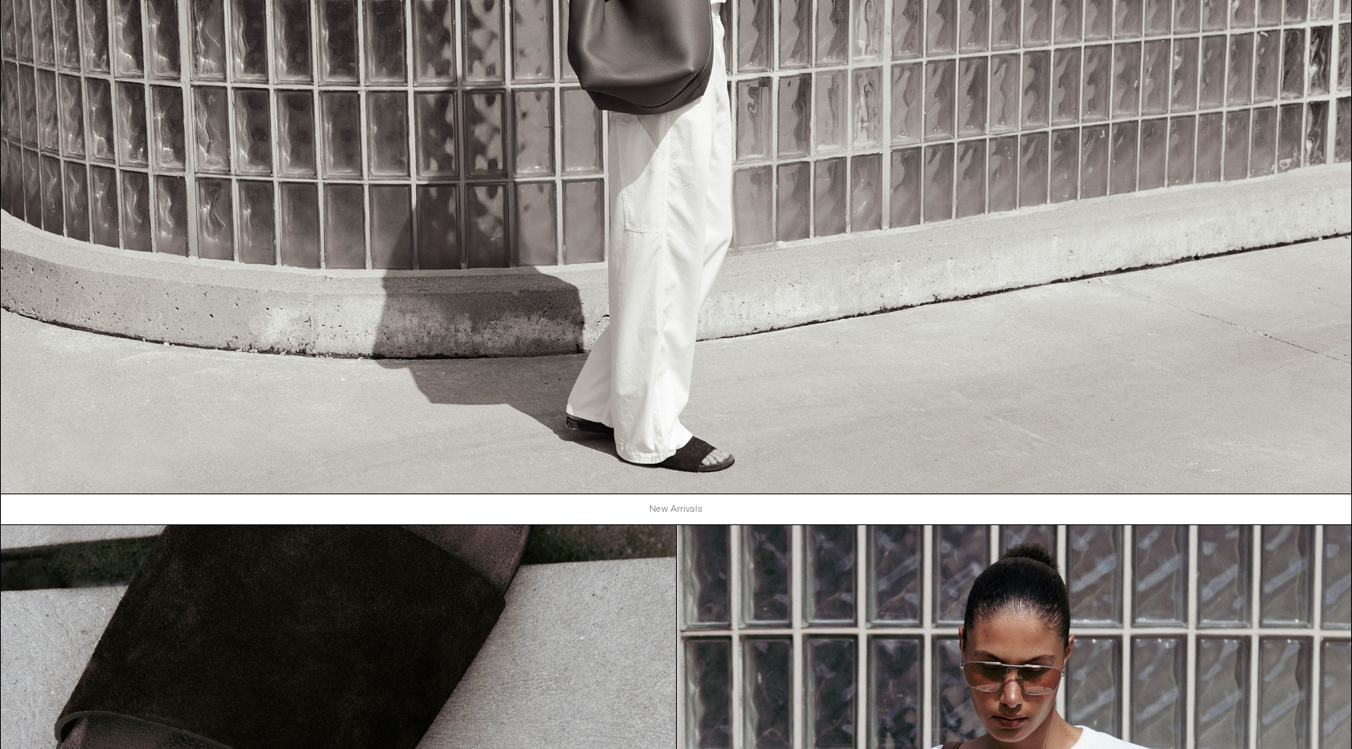
click at [680, 510] on link "New Arrivals" at bounding box center [676, 509] width 1351 height 30
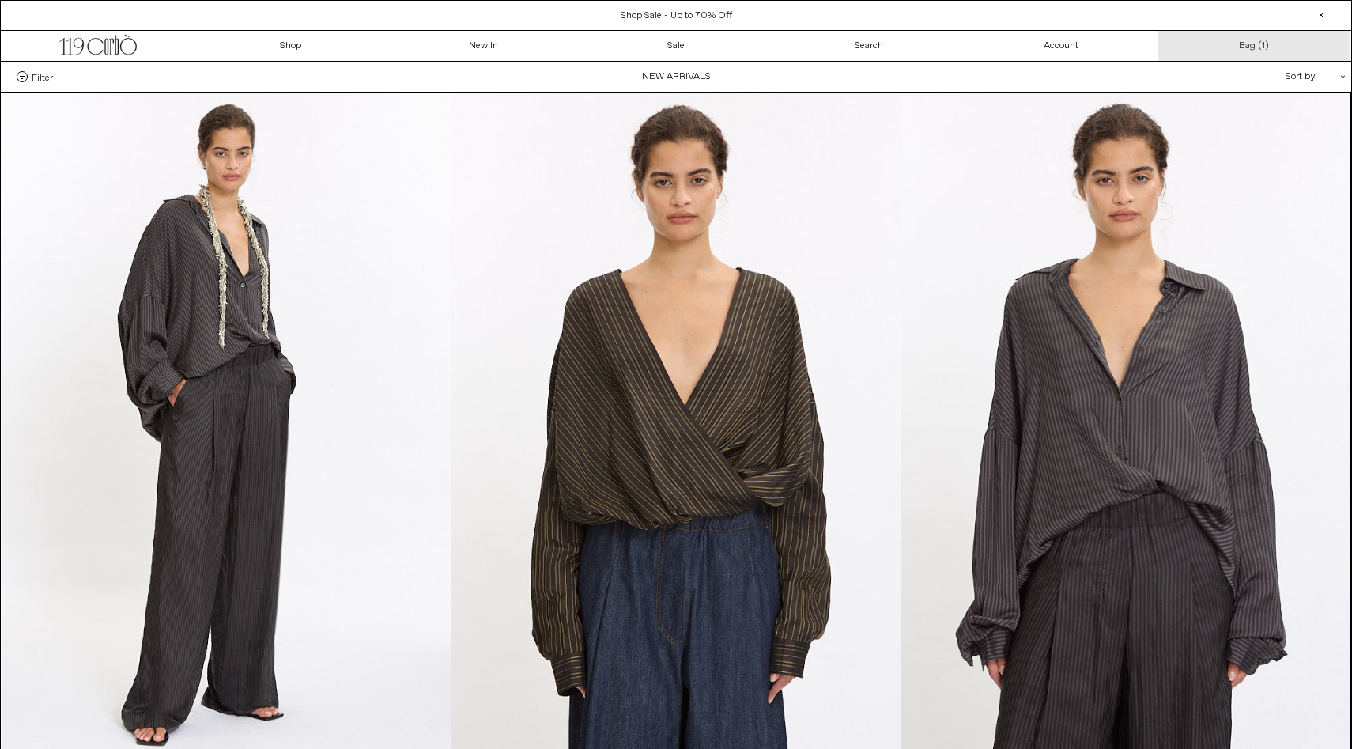
click at [1258, 51] on link "Bag ( 1 )" at bounding box center [1254, 46] width 193 height 30
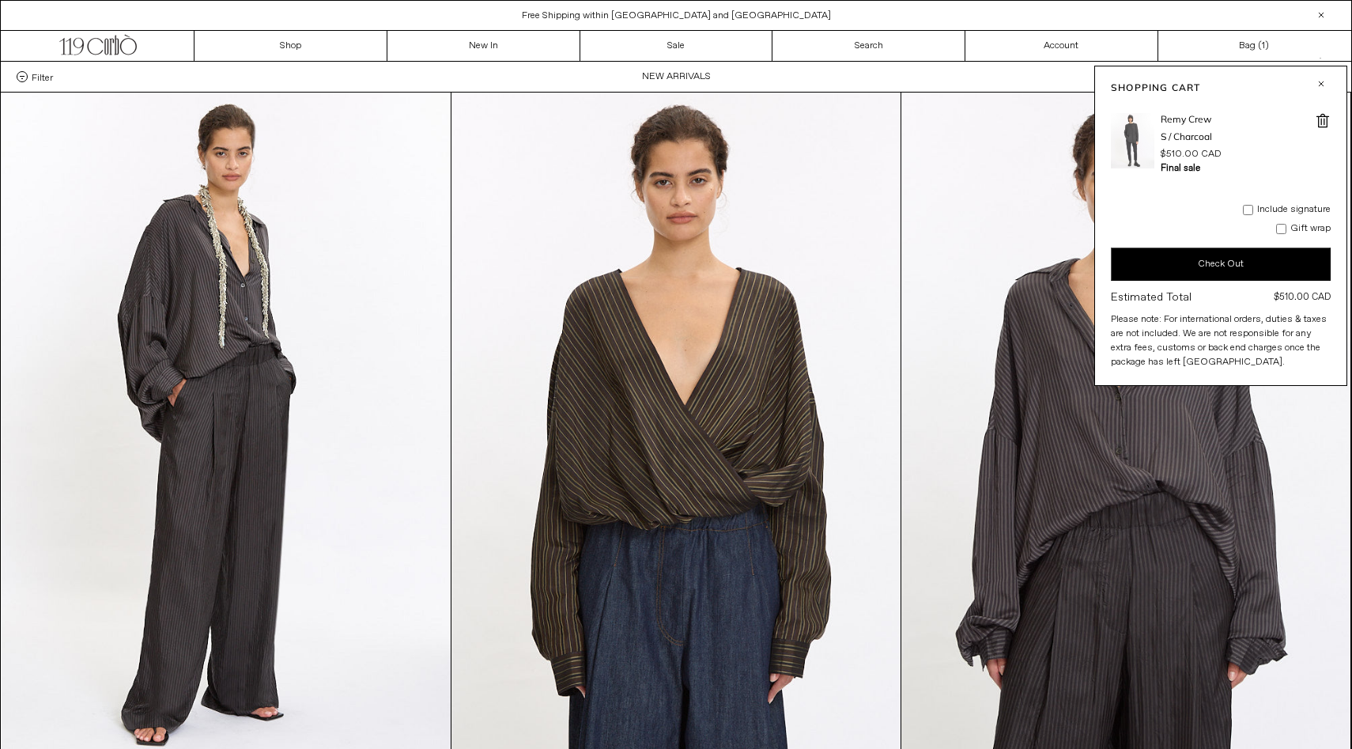
click at [1130, 152] on img at bounding box center [1132, 140] width 43 height 55
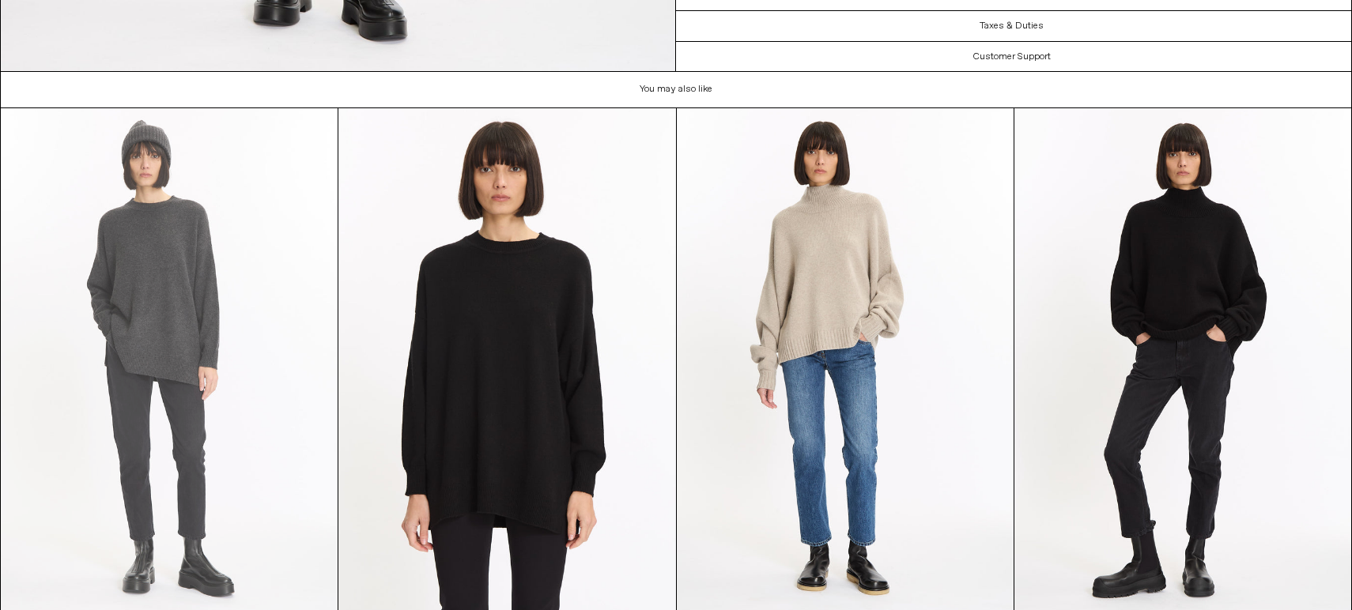
scroll to position [4257, 0]
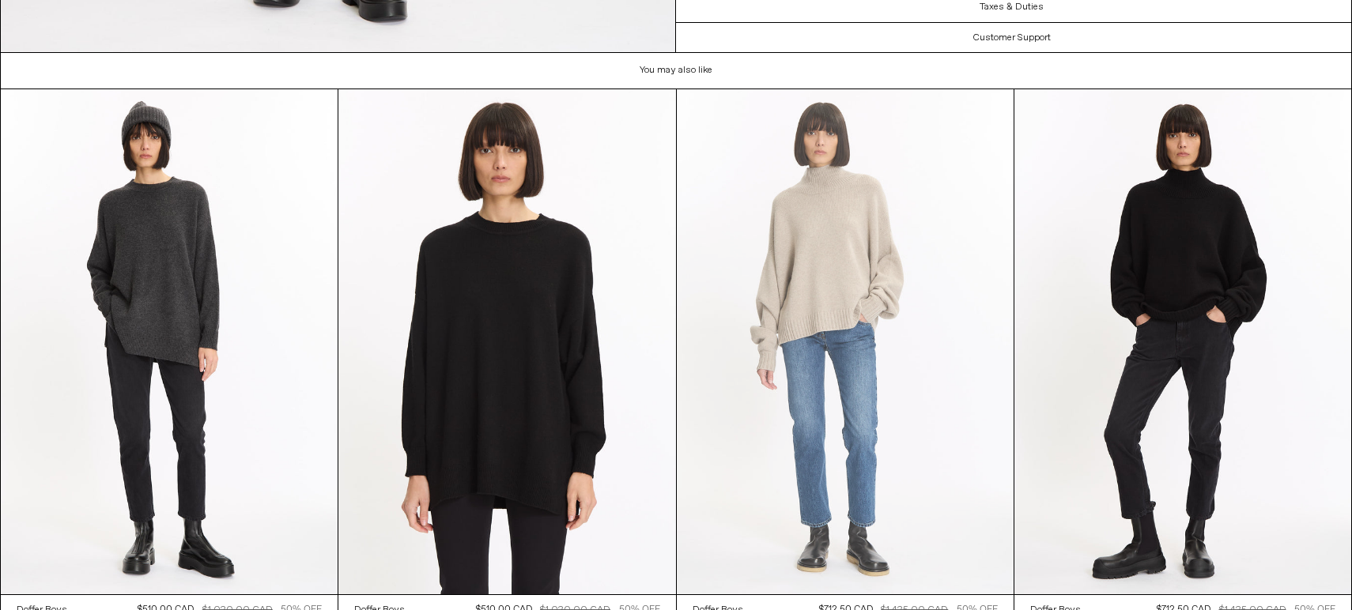
click at [762, 341] on at bounding box center [845, 341] width 337 height 505
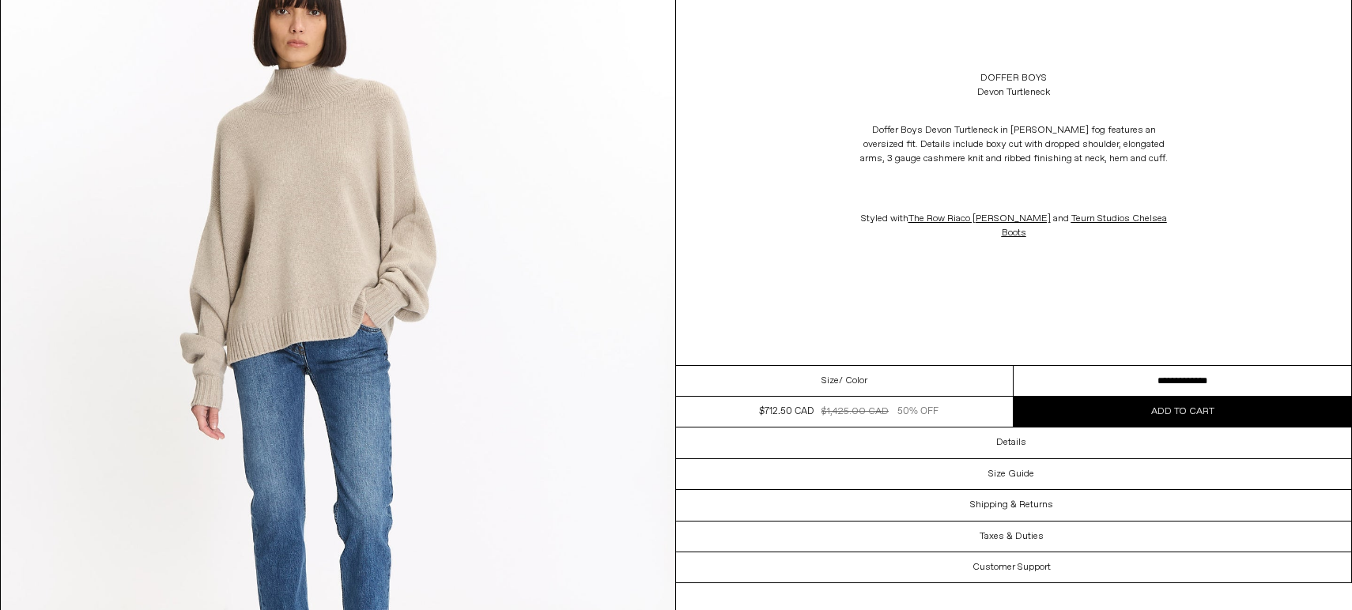
scroll to position [157, 0]
click at [1076, 366] on select "**********" at bounding box center [1182, 381] width 338 height 31
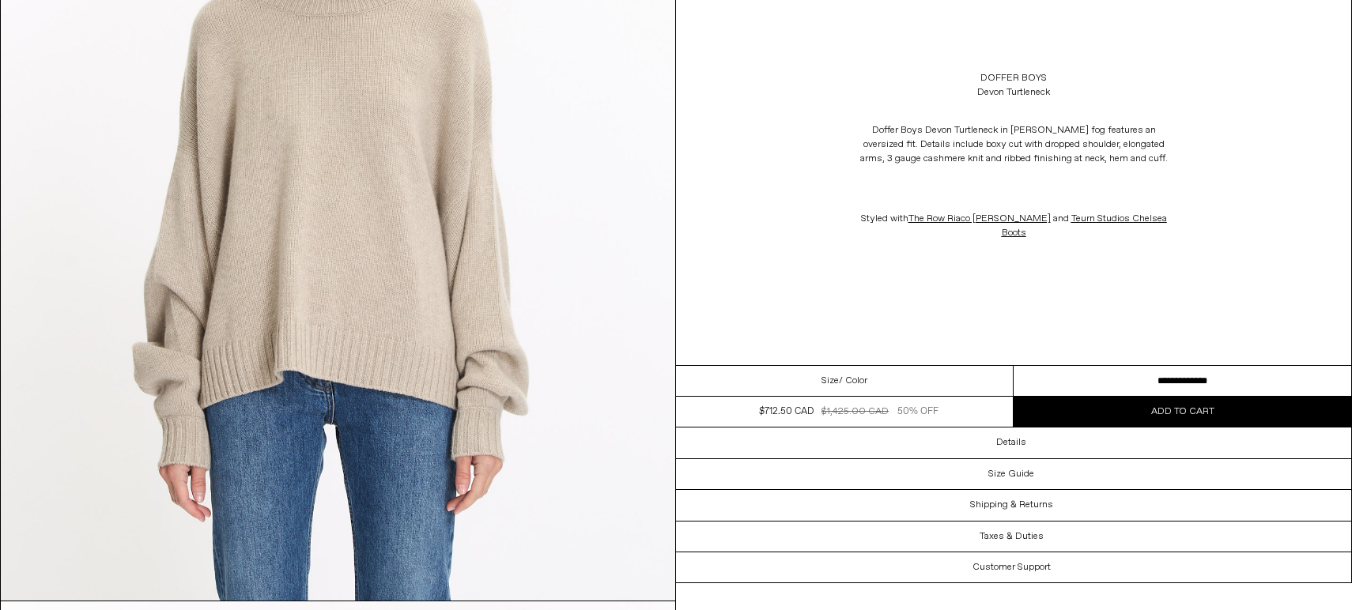
scroll to position [1311, 0]
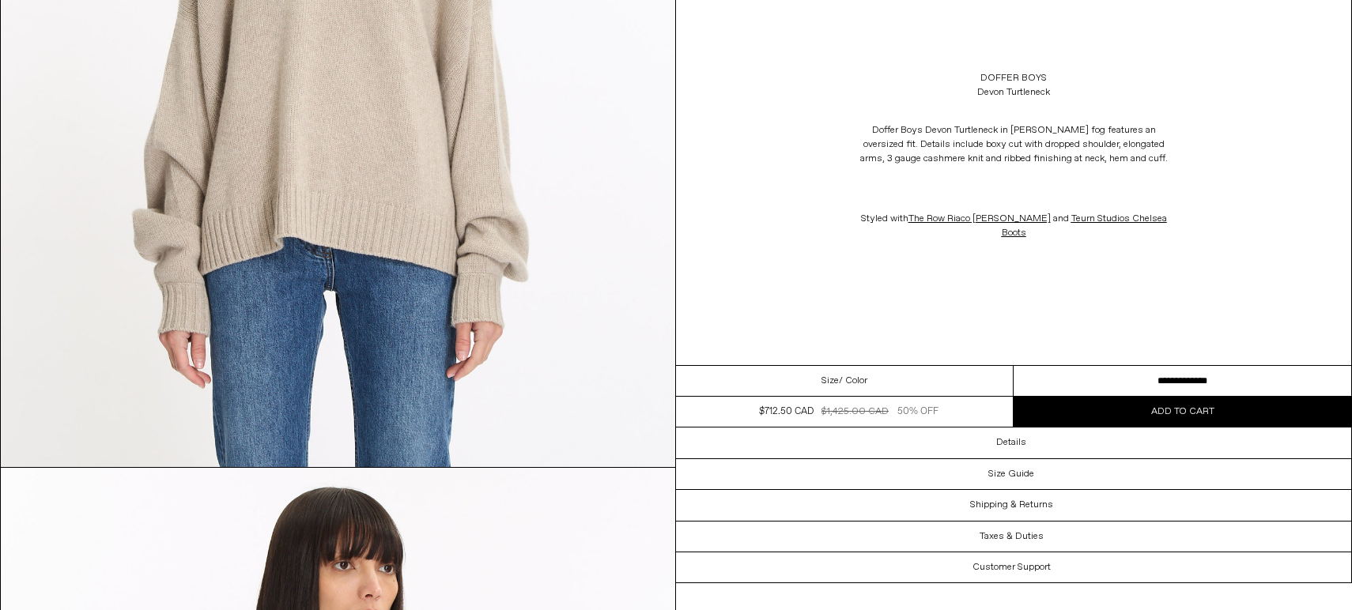
click at [1076, 397] on button "Add to cart" at bounding box center [1182, 412] width 338 height 30
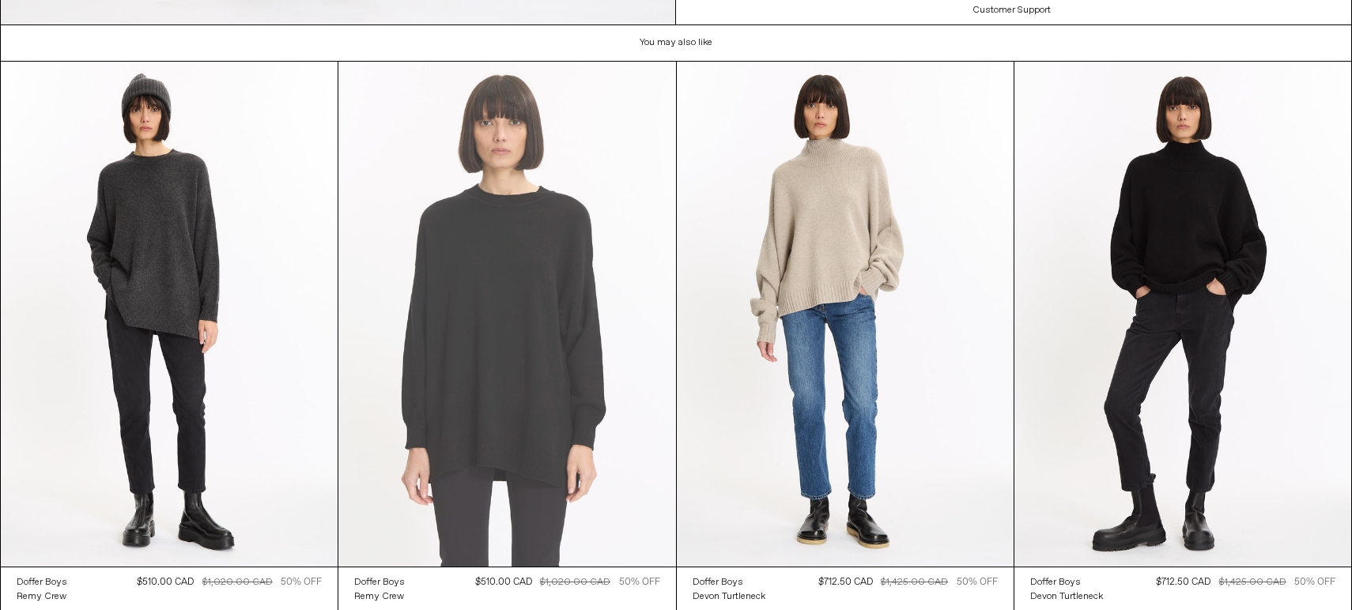
scroll to position [4285, 0]
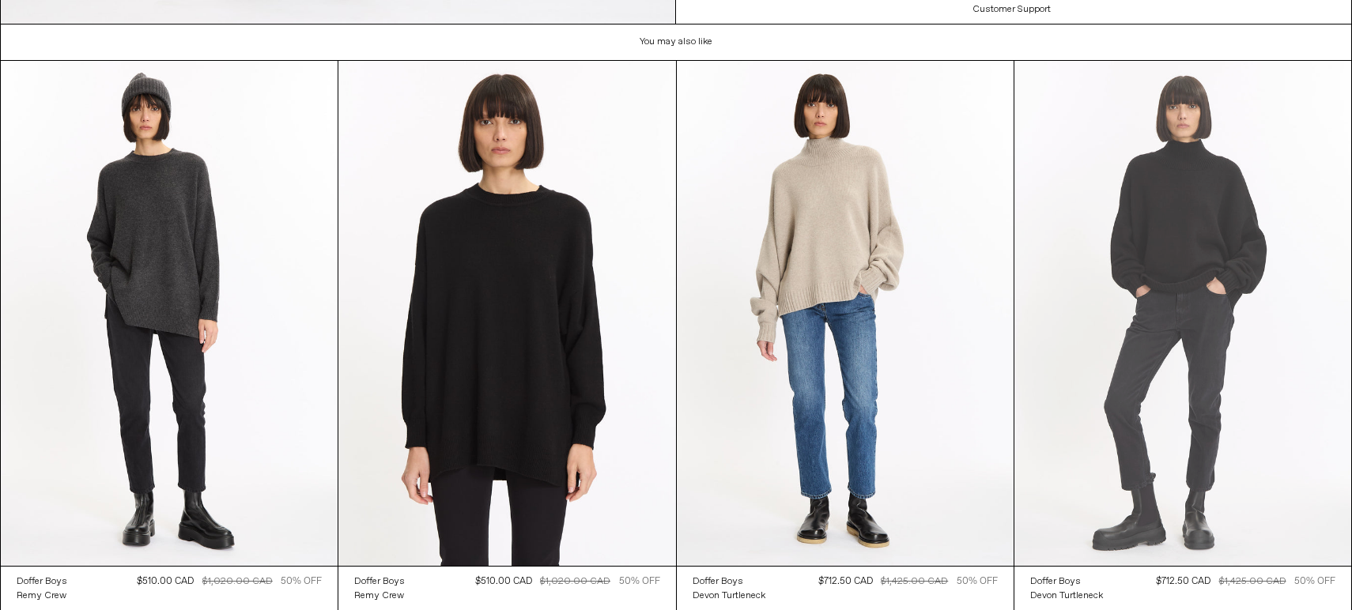
click at [1099, 377] on at bounding box center [1182, 313] width 337 height 505
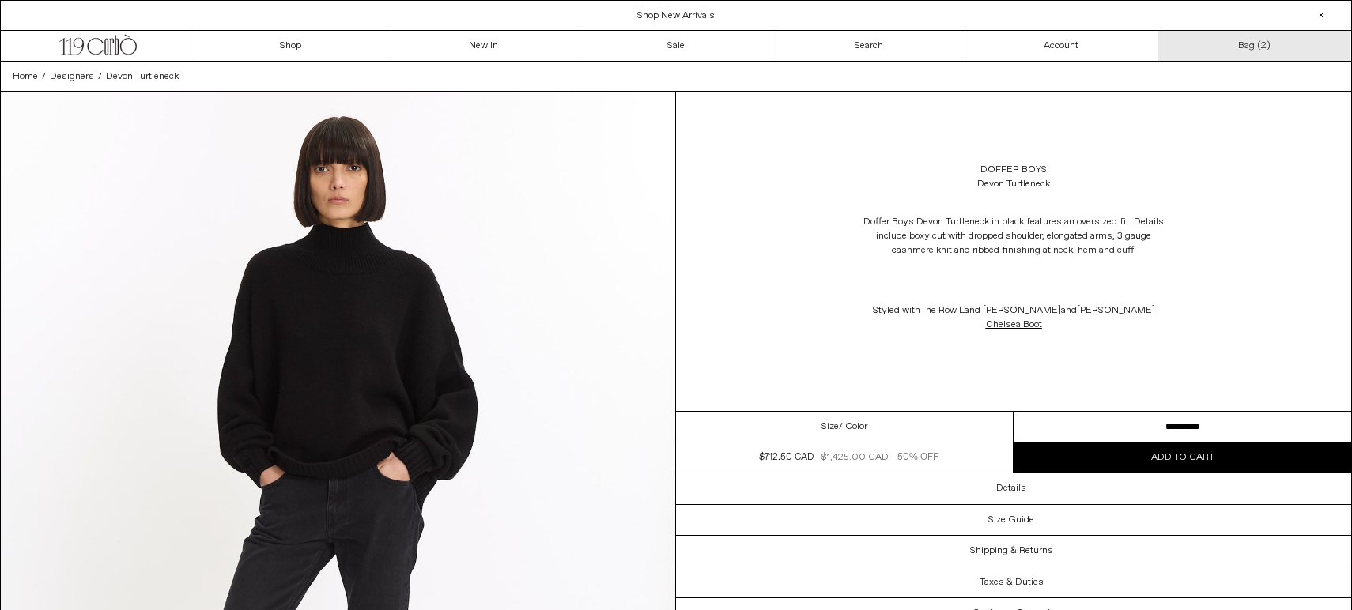
click at [1242, 40] on link "Bag ( 2 )" at bounding box center [1254, 46] width 193 height 30
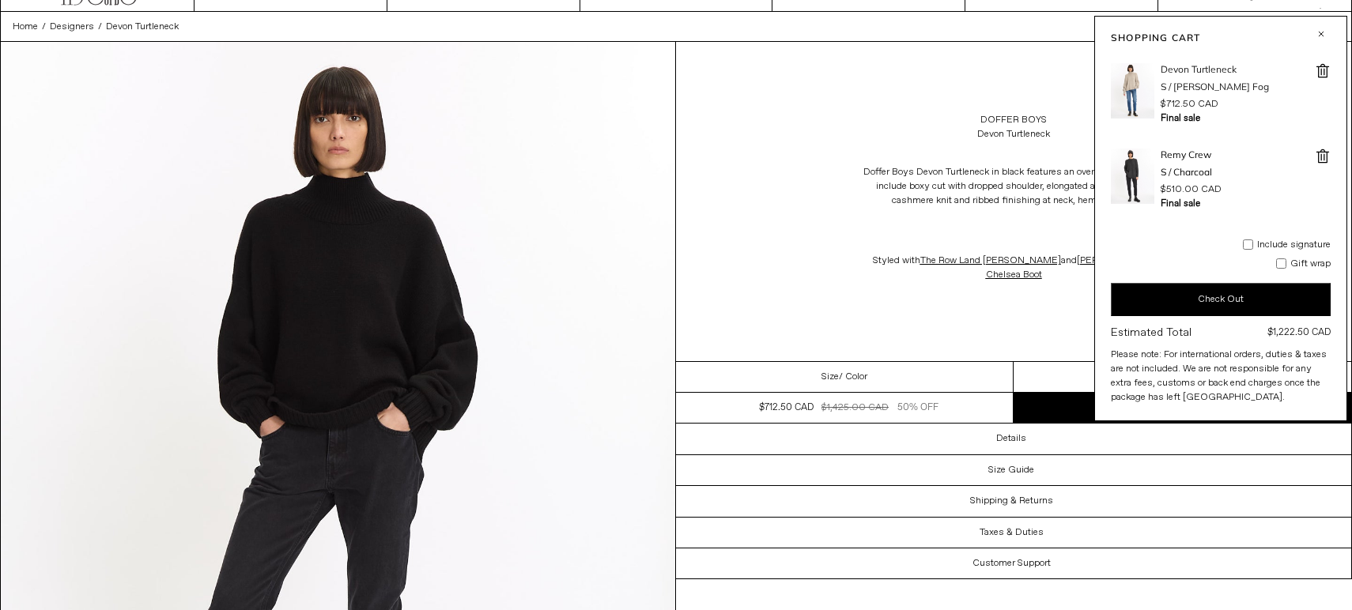
scroll to position [53, 0]
